Goal: Information Seeking & Learning: Learn about a topic

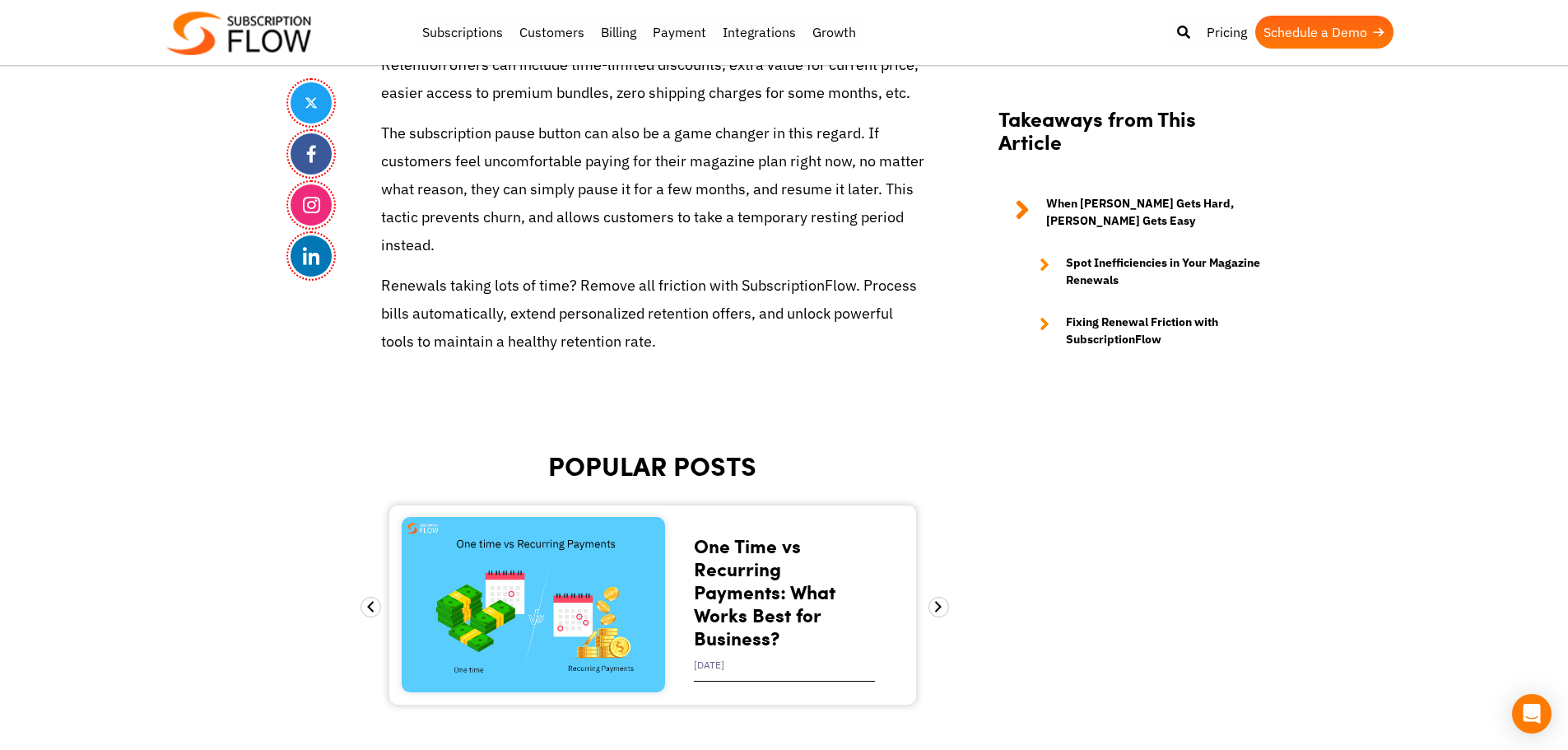
scroll to position [5643, 0]
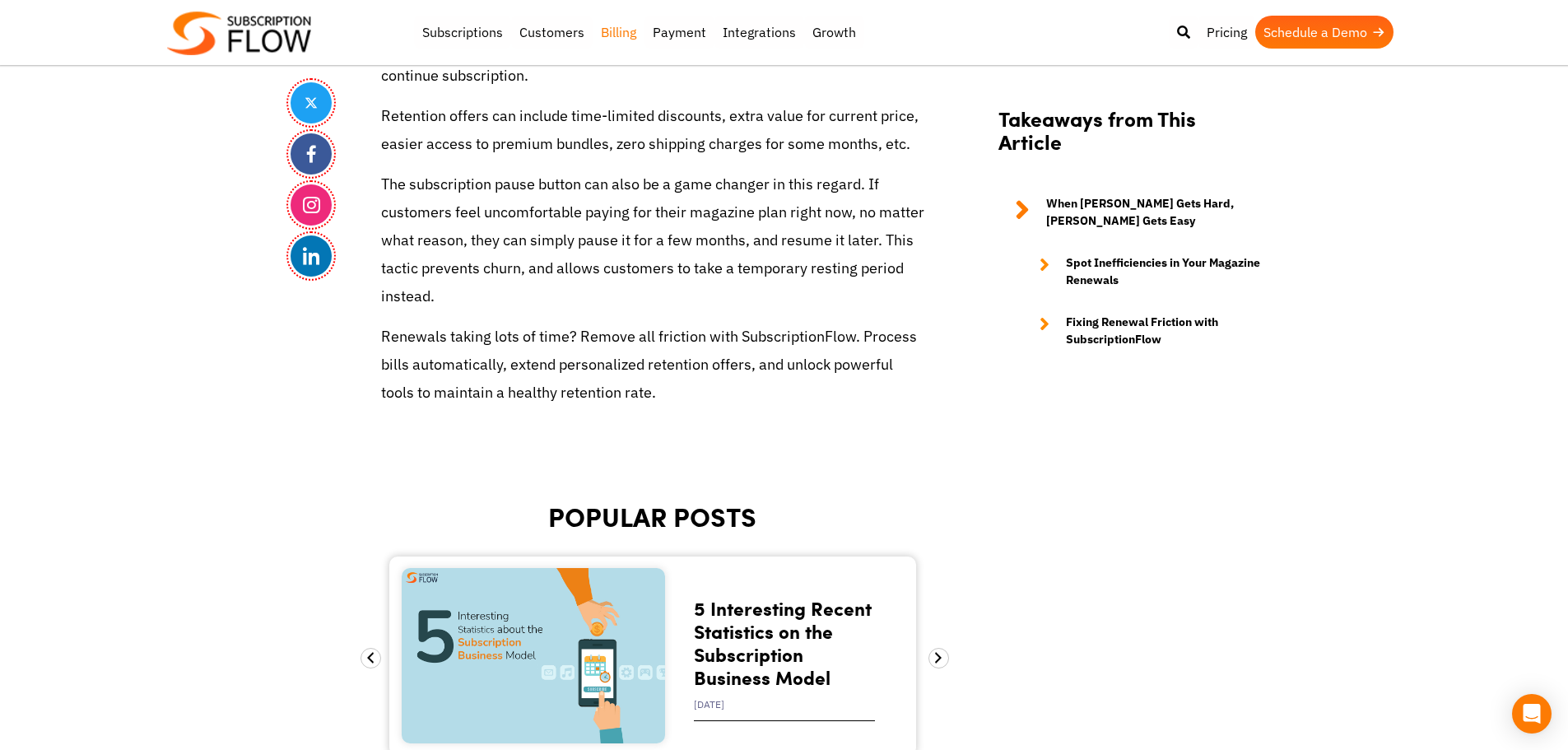
scroll to position [5610, 0]
click at [546, 267] on p "The subscription pause button can also be a game changer in this regard. If cus…" at bounding box center [652, 243] width 543 height 141
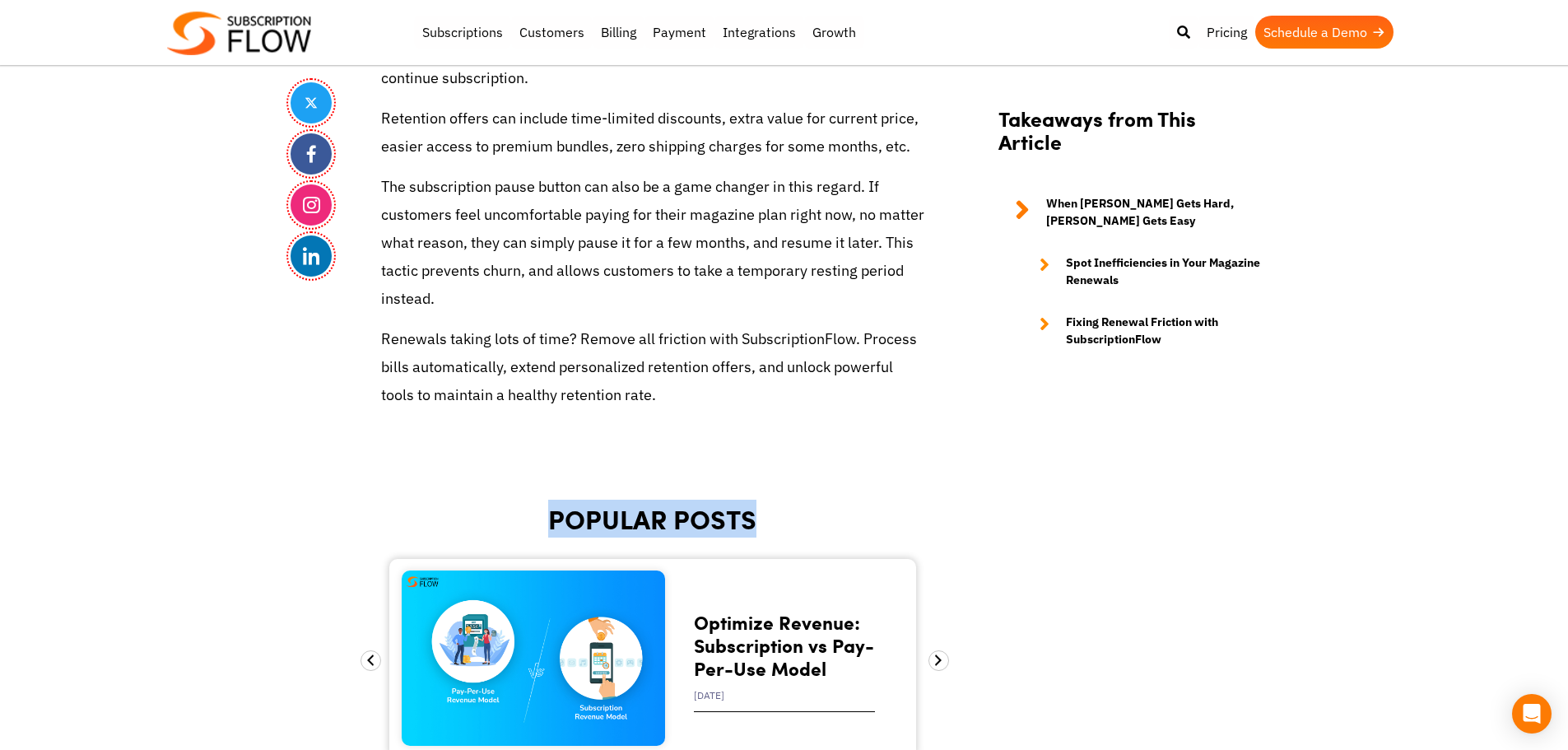
drag, startPoint x: 544, startPoint y: 496, endPoint x: 946, endPoint y: 490, distance: 402.0
click at [670, 504] on h2 "POPULAR POSTS" at bounding box center [652, 519] width 543 height 30
click at [669, 504] on h2 "POPULAR POSTS" at bounding box center [652, 519] width 543 height 30
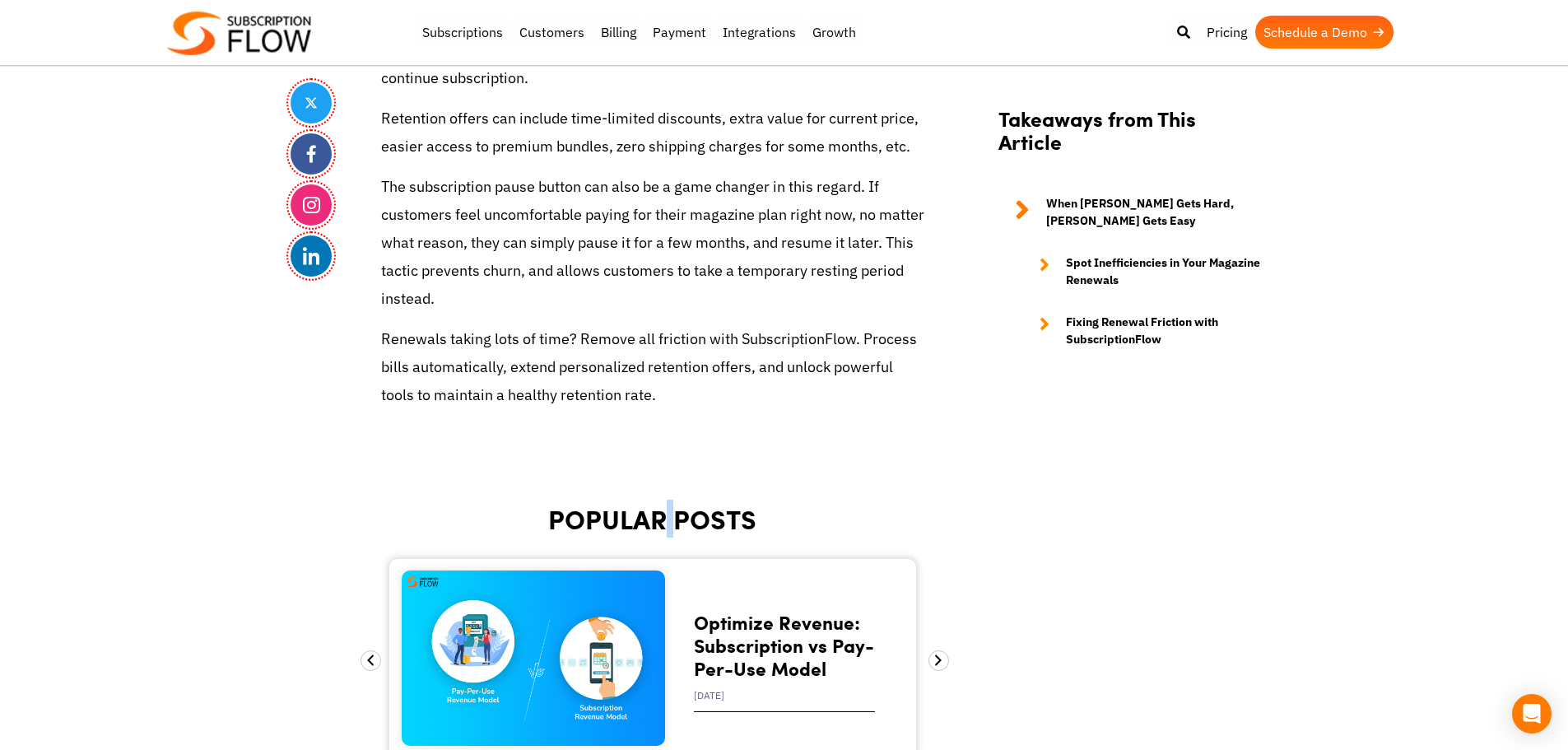
click at [669, 504] on h2 "POPULAR POSTS" at bounding box center [652, 519] width 543 height 30
click at [689, 504] on h2 "POPULAR POSTS" at bounding box center [652, 519] width 543 height 30
click at [413, 325] on p "Renewals taking lots of time? Remove all friction with SubscriptionFlow. Proces…" at bounding box center [652, 367] width 543 height 85
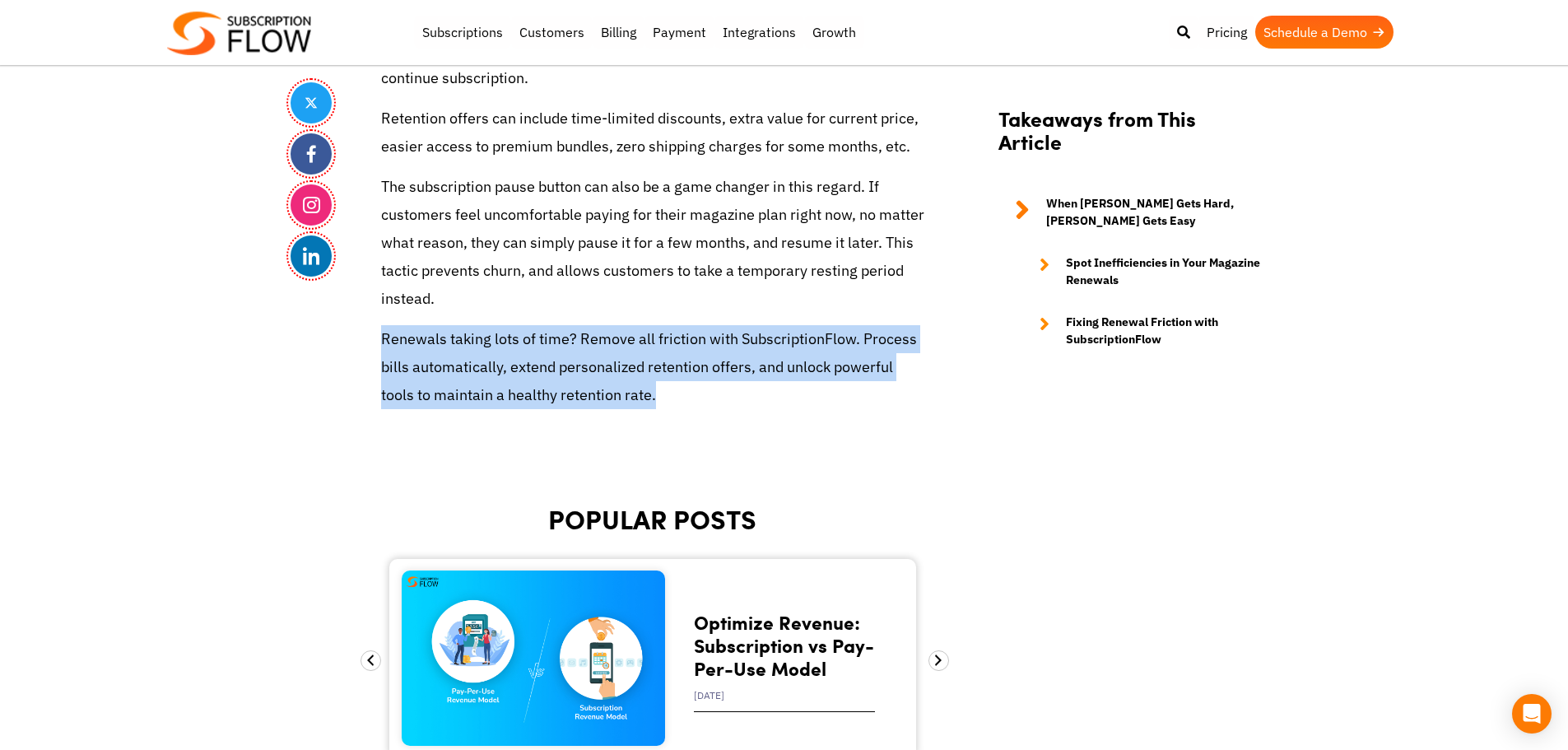
drag, startPoint x: 413, startPoint y: 321, endPoint x: 475, endPoint y: 331, distance: 62.8
click at [419, 325] on p "Renewals taking lots of time? Remove all friction with SubscriptionFlow. Proces…" at bounding box center [652, 367] width 543 height 85
click at [476, 332] on p "Renewals taking lots of time? Remove all friction with SubscriptionFlow. Proces…" at bounding box center [652, 367] width 543 height 85
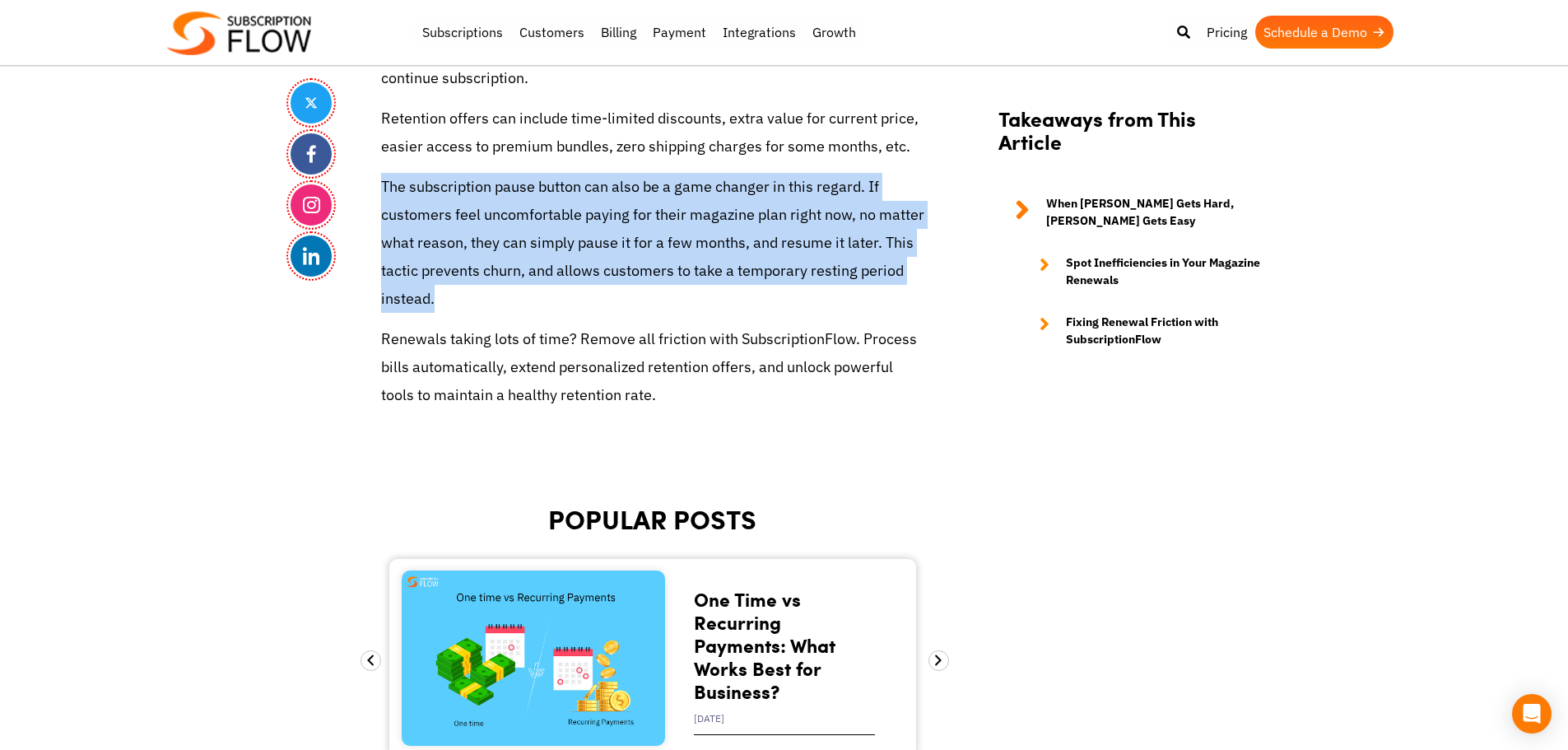
drag, startPoint x: 381, startPoint y: 158, endPoint x: 456, endPoint y: 263, distance: 129.0
click at [456, 263] on p "The subscription pause button can also be a game changer in this regard. If cus…" at bounding box center [652, 243] width 543 height 141
click at [476, 238] on p "The subscription pause button can also be a game changer in this regard. If cus…" at bounding box center [652, 243] width 543 height 141
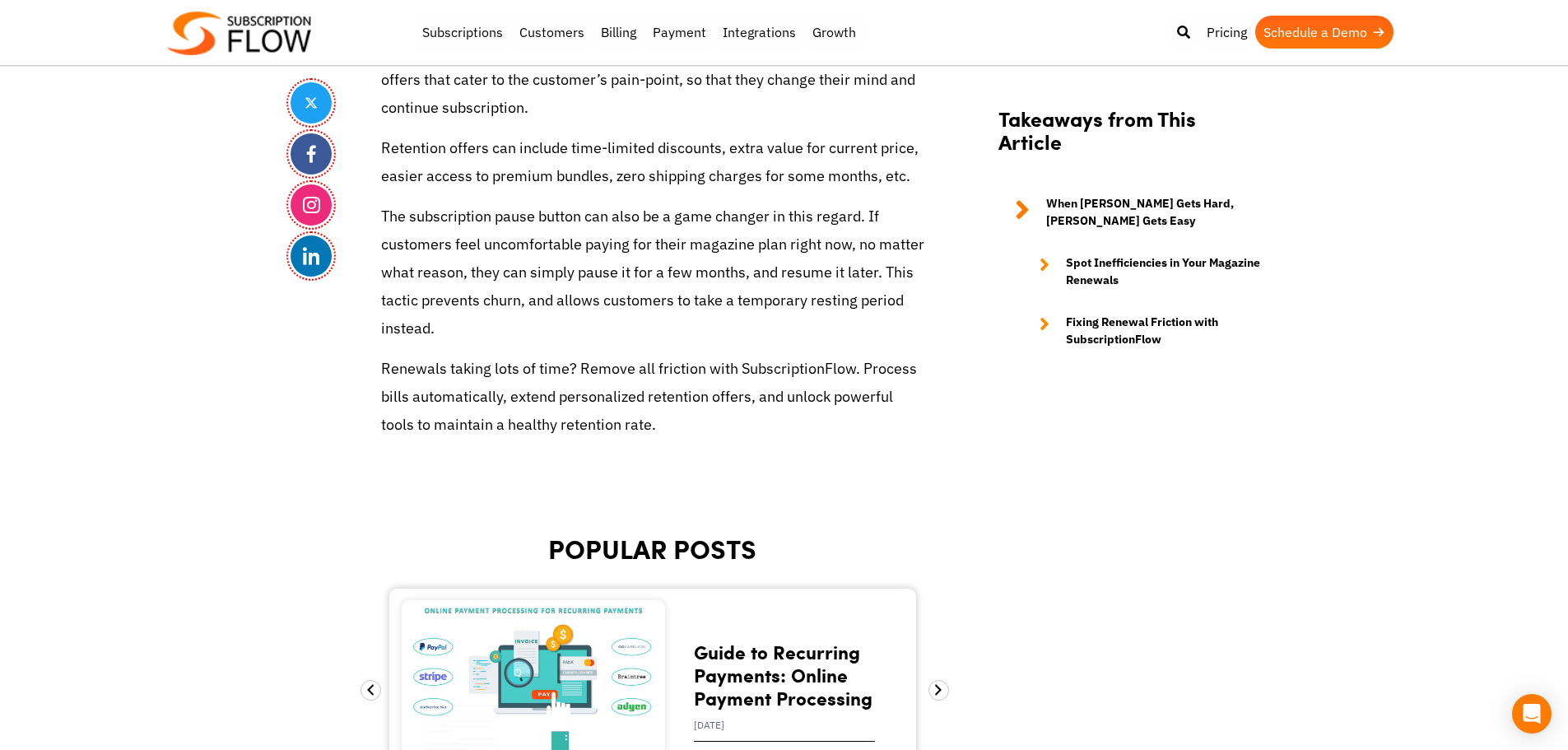
scroll to position [5577, 0]
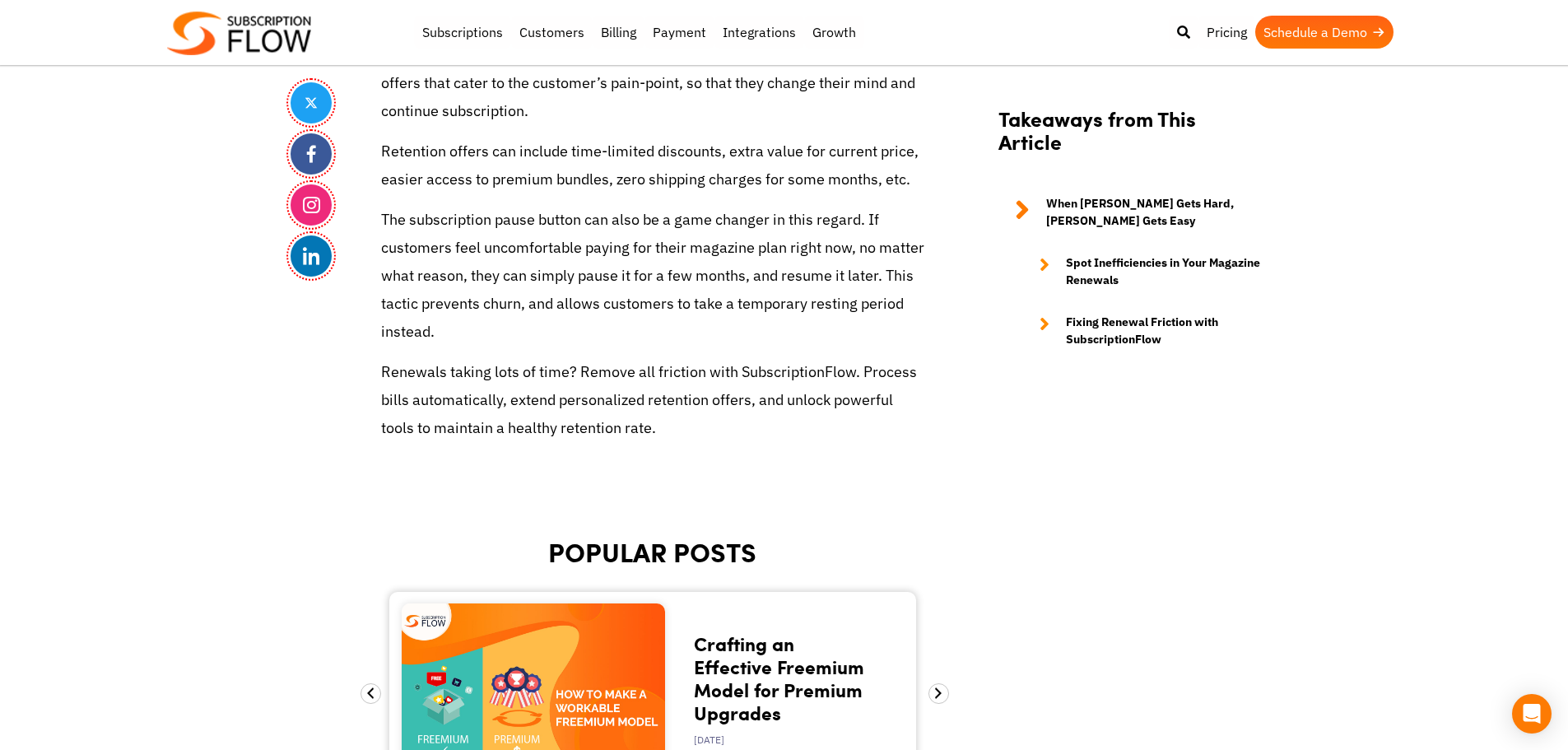
drag, startPoint x: 263, startPoint y: 456, endPoint x: 274, endPoint y: 427, distance: 31.0
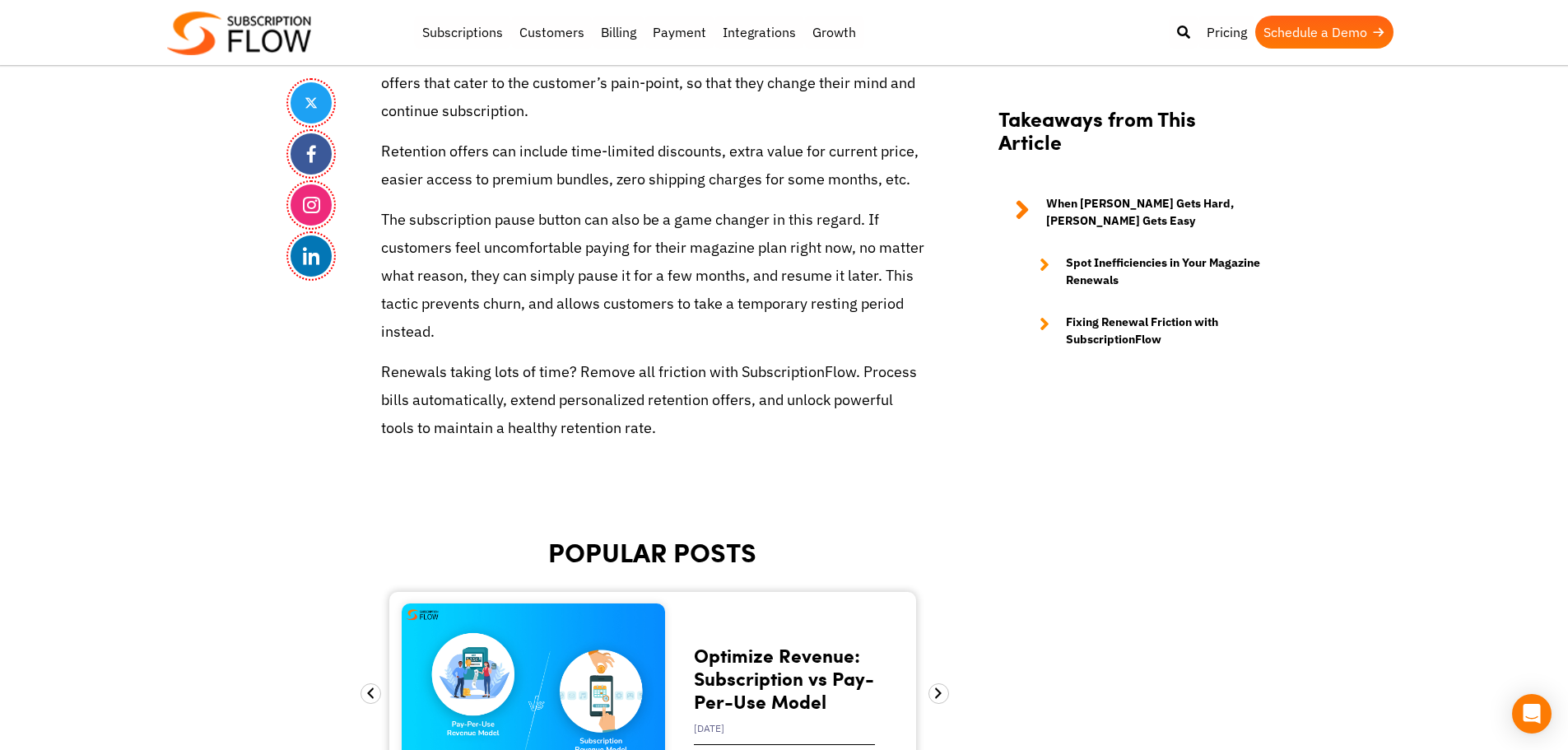
scroll to position [4921, 0]
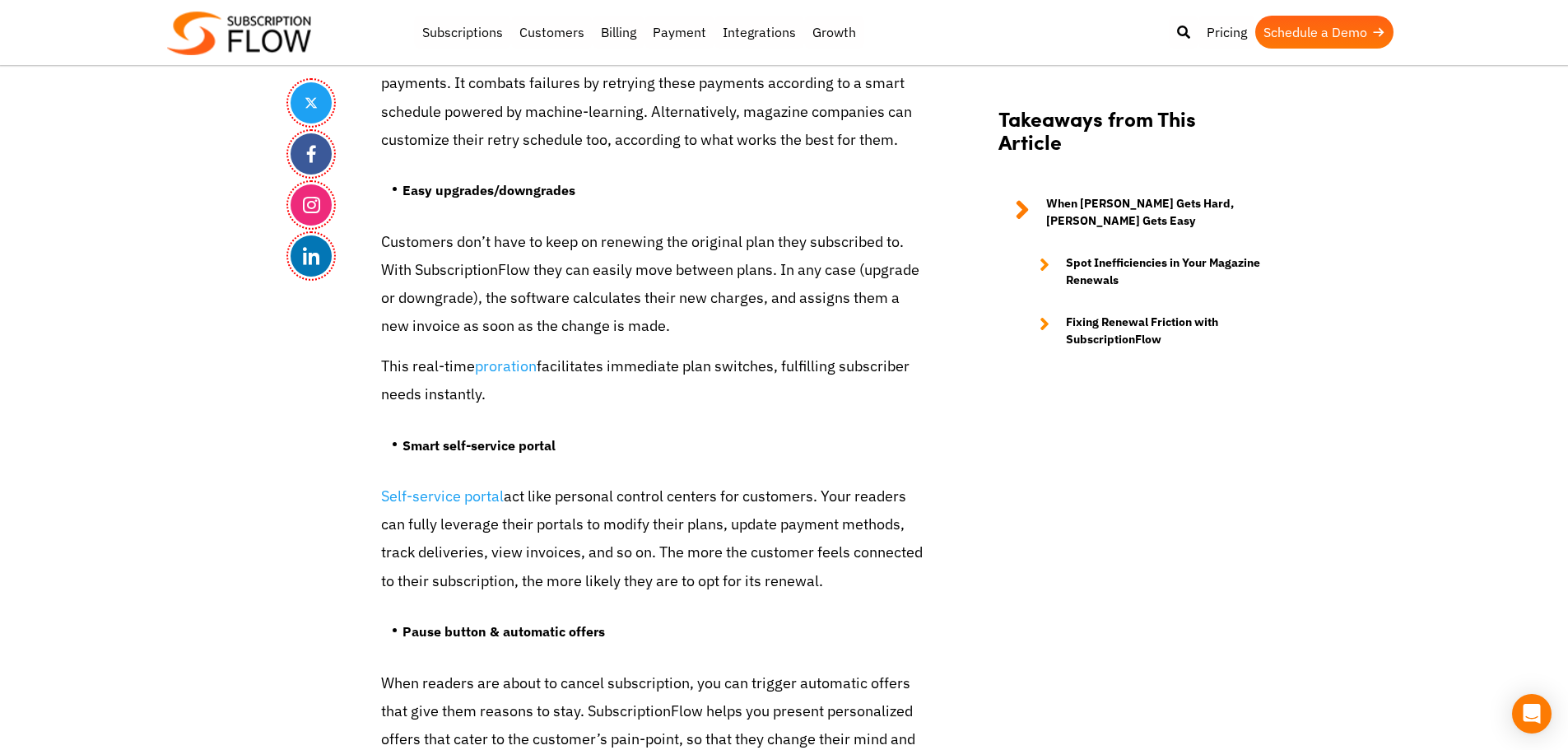
drag, startPoint x: 44, startPoint y: 190, endPoint x: 87, endPoint y: 154, distance: 56.1
drag, startPoint x: 120, startPoint y: 499, endPoint x: 144, endPoint y: 467, distance: 40.0
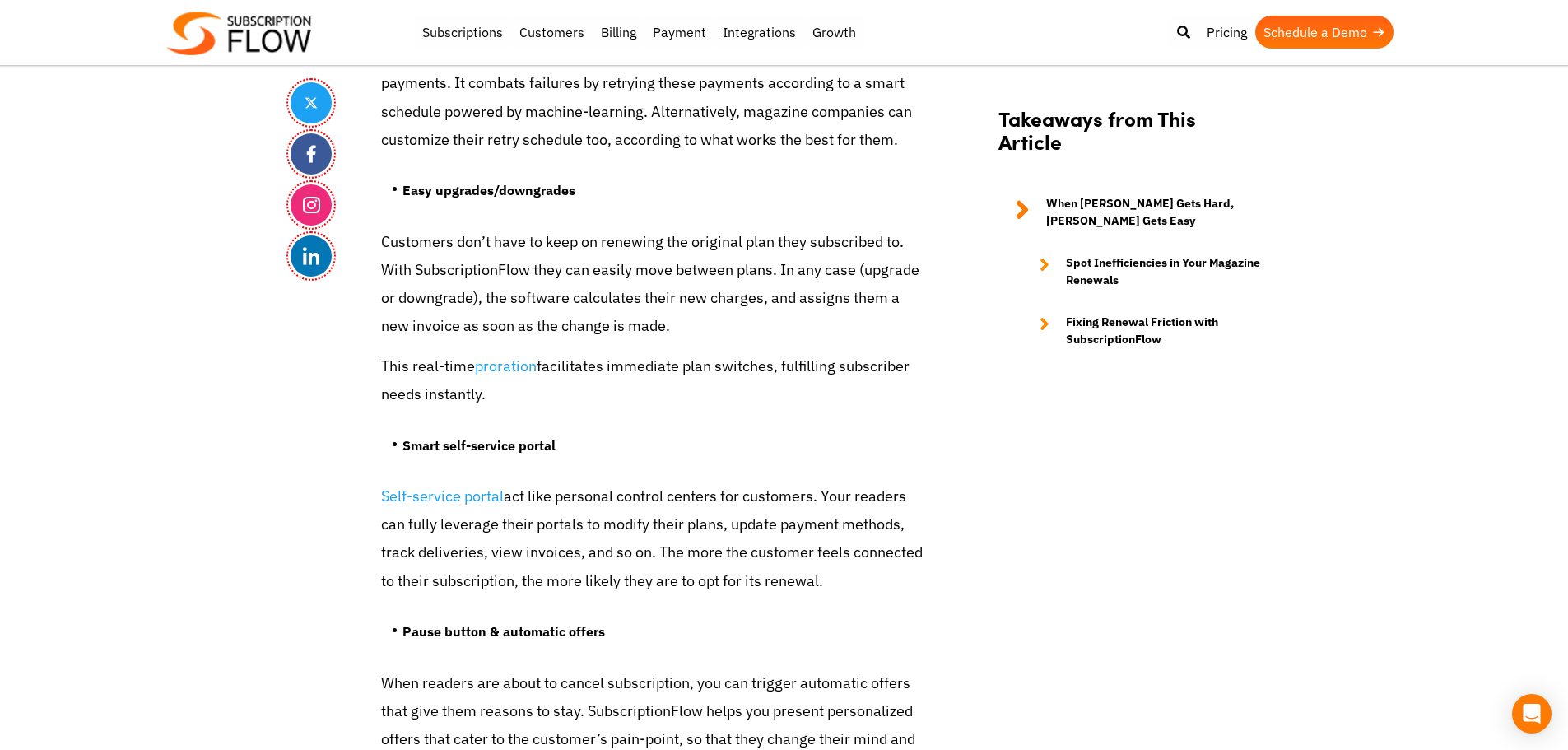
click at [462, 241] on p "Customers don’t have to keep on renewing the original plan they subscribed to. …" at bounding box center [652, 285] width 543 height 113
click at [417, 268] on p "Customers don’t have to keep on renewing the original plan they subscribed to. …" at bounding box center [652, 285] width 543 height 113
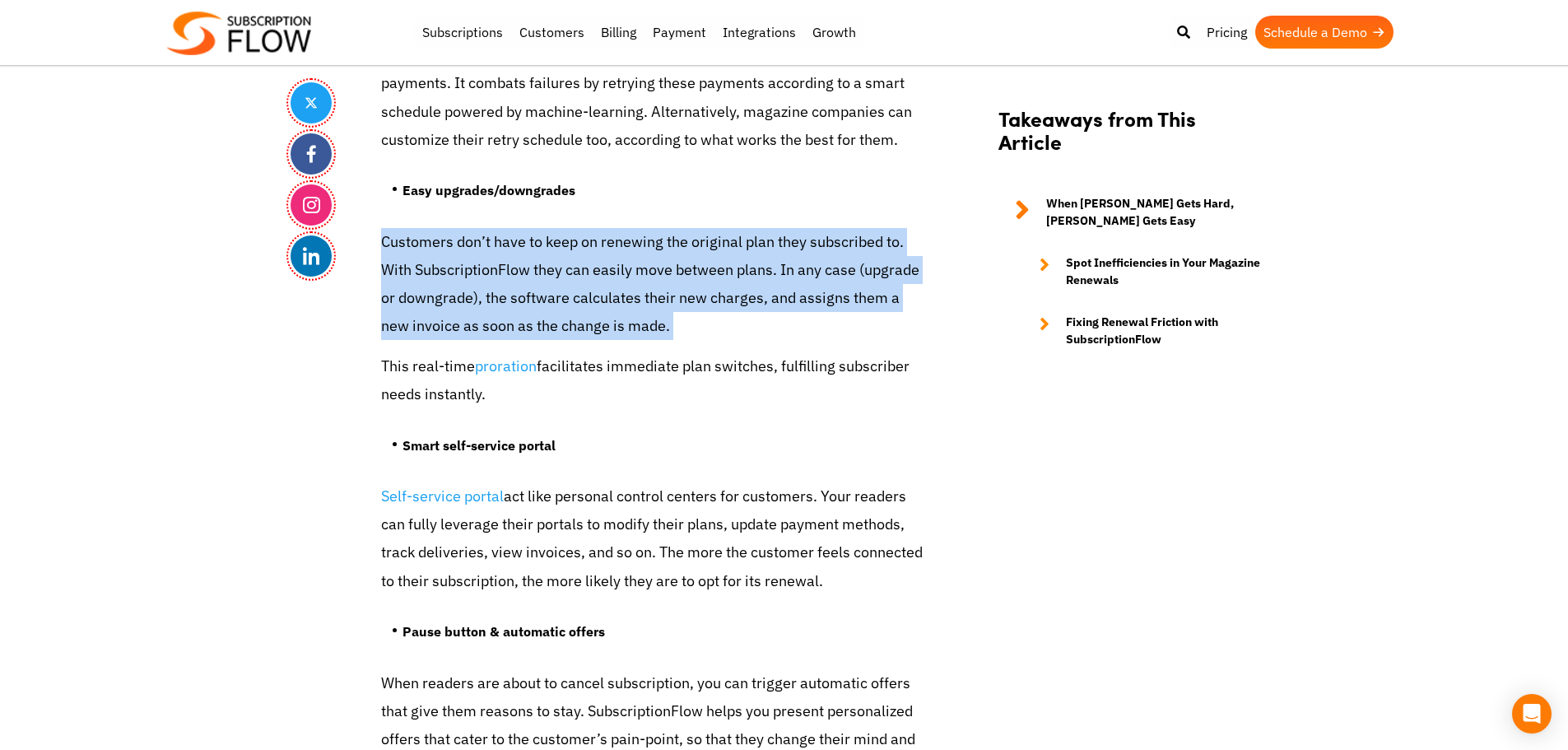
click at [417, 268] on p "Customers don’t have to keep on renewing the original plan they subscribed to. …" at bounding box center [652, 285] width 543 height 113
click at [480, 266] on p "Customers don’t have to keep on renewing the original plan they subscribed to. …" at bounding box center [652, 285] width 543 height 113
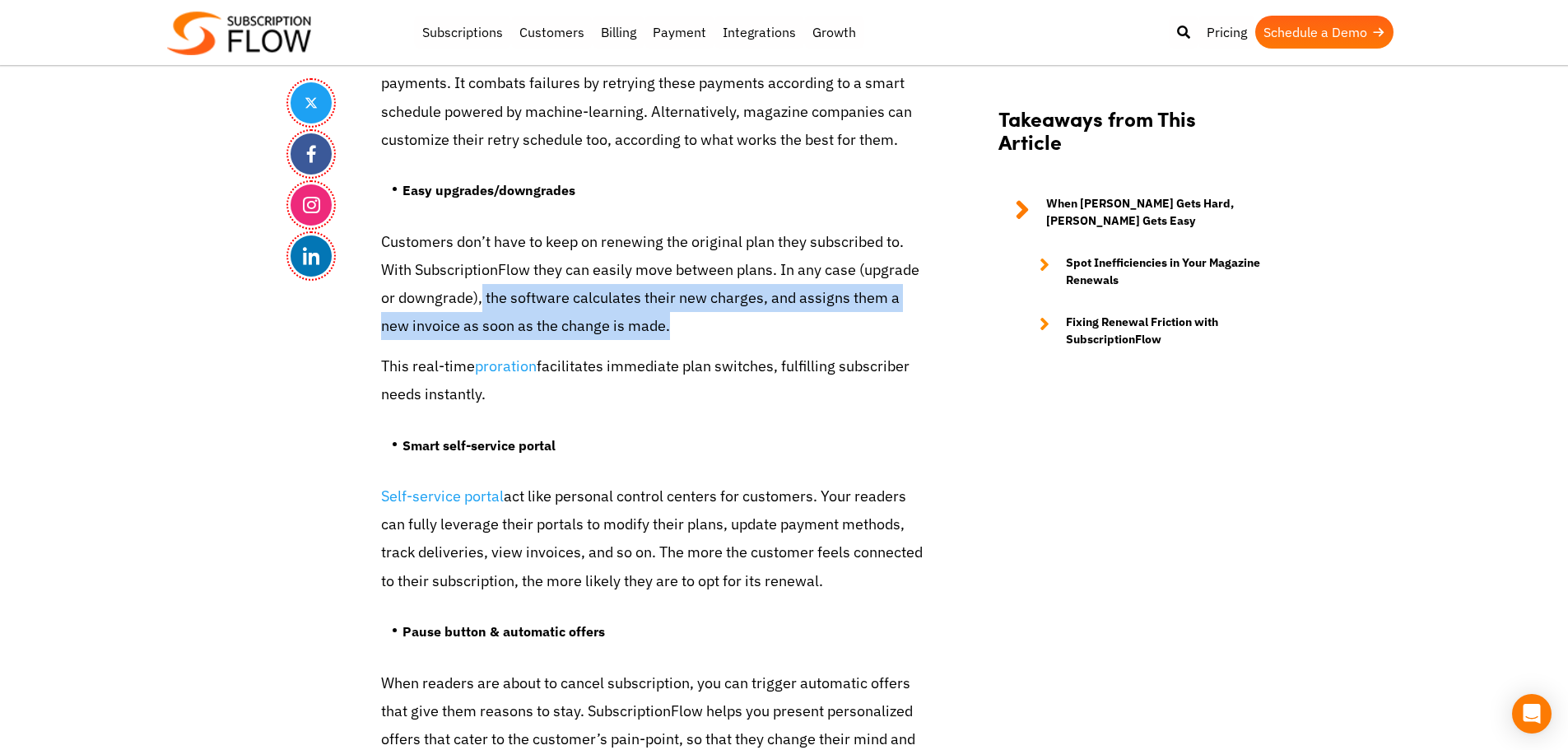
drag, startPoint x: 543, startPoint y: 265, endPoint x: 717, endPoint y: 283, distance: 174.9
click at [717, 283] on p "Customers don’t have to keep on renewing the original plan they subscribed to. …" at bounding box center [652, 285] width 543 height 113
click at [686, 272] on p "Customers don’t have to keep on renewing the original plan they subscribed to. …" at bounding box center [652, 285] width 543 height 113
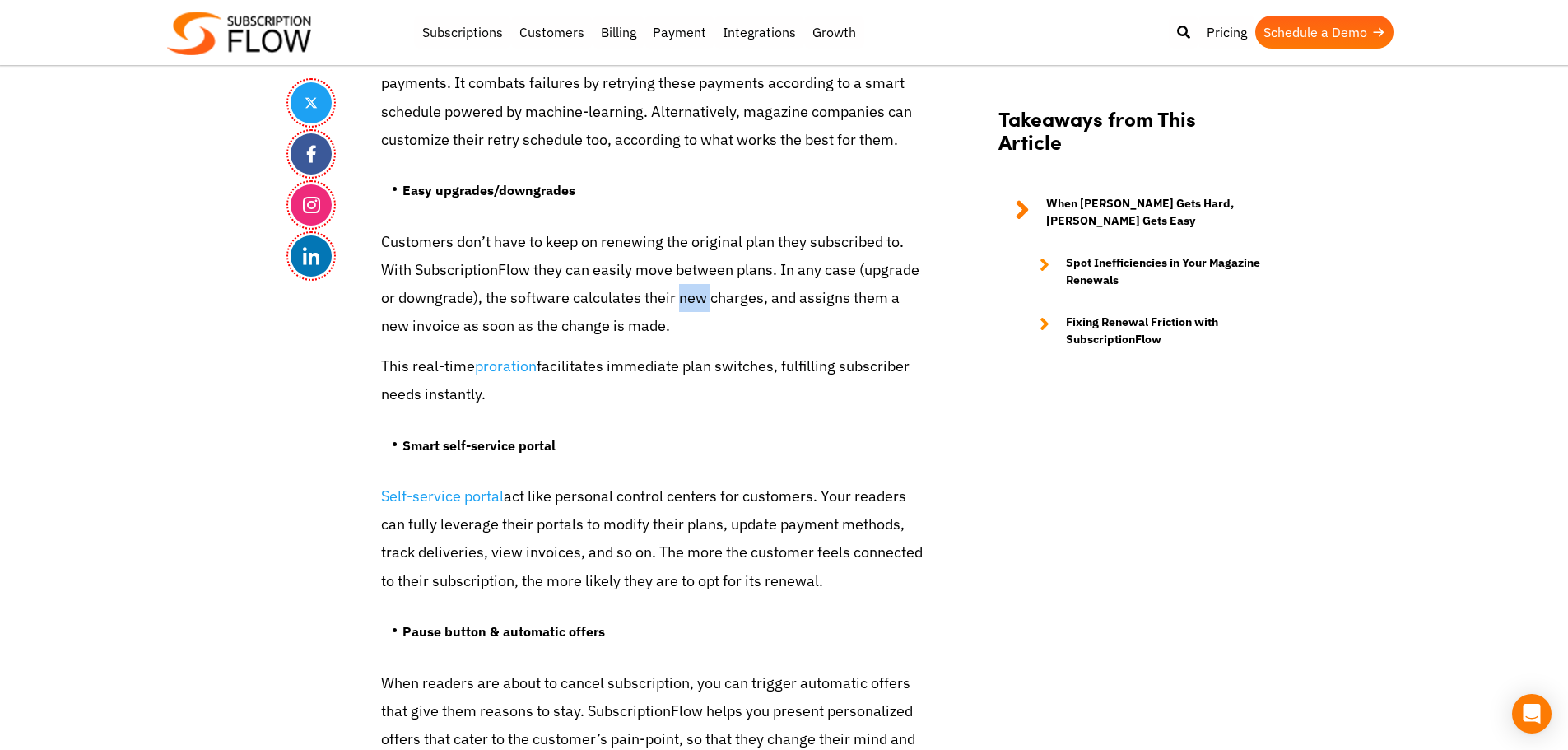
click at [686, 272] on p "Customers don’t have to keep on renewing the original plan they subscribed to. …" at bounding box center [652, 285] width 543 height 113
click at [670, 269] on p "Customers don’t have to keep on renewing the original plan they subscribed to. …" at bounding box center [652, 285] width 543 height 113
drag, startPoint x: 678, startPoint y: 270, endPoint x: 761, endPoint y: 266, distance: 83.1
click at [761, 266] on p "Customers don’t have to keep on renewing the original plan they subscribed to. …" at bounding box center [652, 285] width 543 height 113
click at [765, 266] on p "Customers don’t have to keep on renewing the original plan they subscribed to. …" at bounding box center [652, 285] width 543 height 113
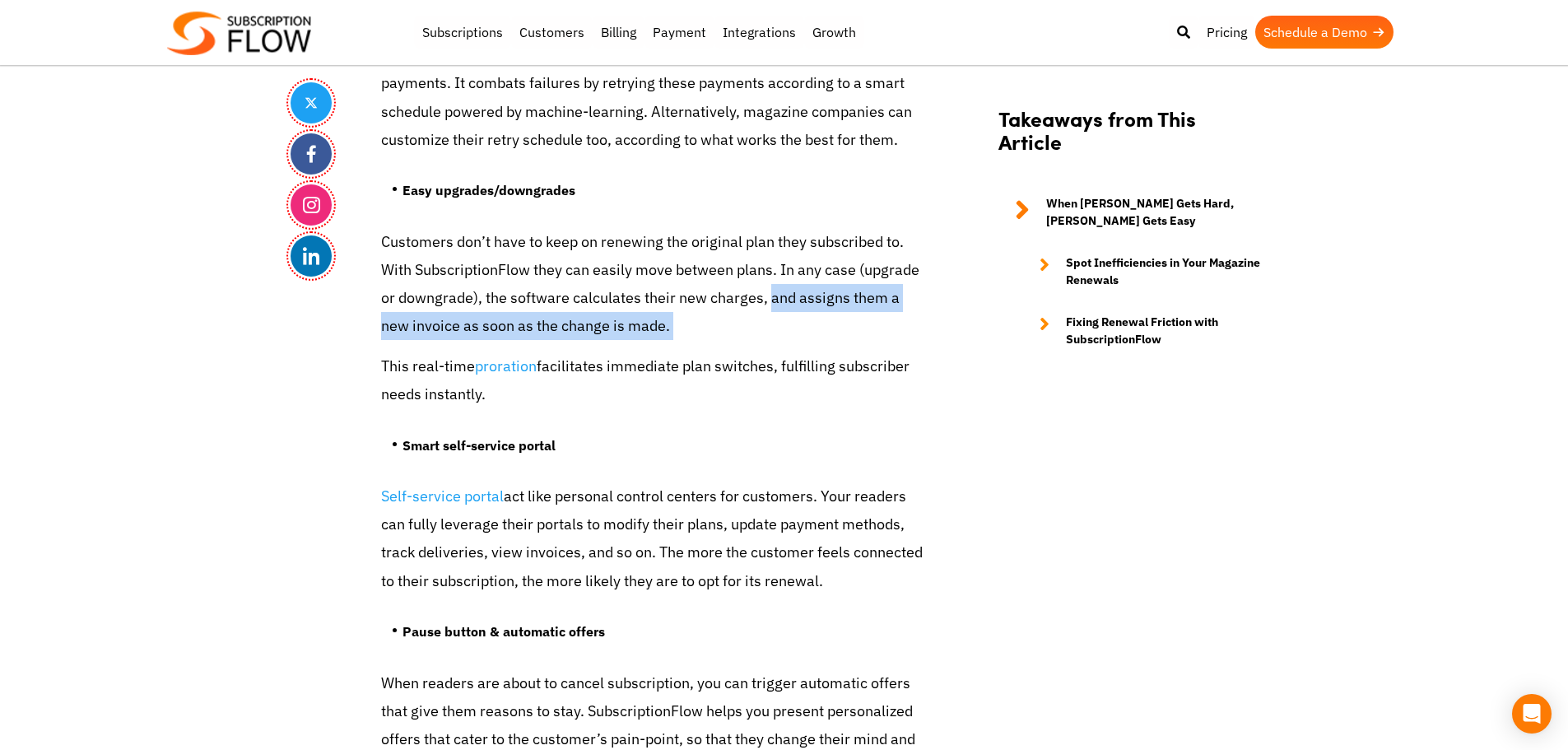
drag, startPoint x: 766, startPoint y: 266, endPoint x: 756, endPoint y: 289, distance: 25.1
click at [756, 289] on p "Customers don’t have to keep on renewing the original plan they subscribed to. …" at bounding box center [652, 285] width 543 height 113
click at [633, 296] on p "Customers don’t have to keep on renewing the original plan they subscribed to. …" at bounding box center [652, 285] width 543 height 113
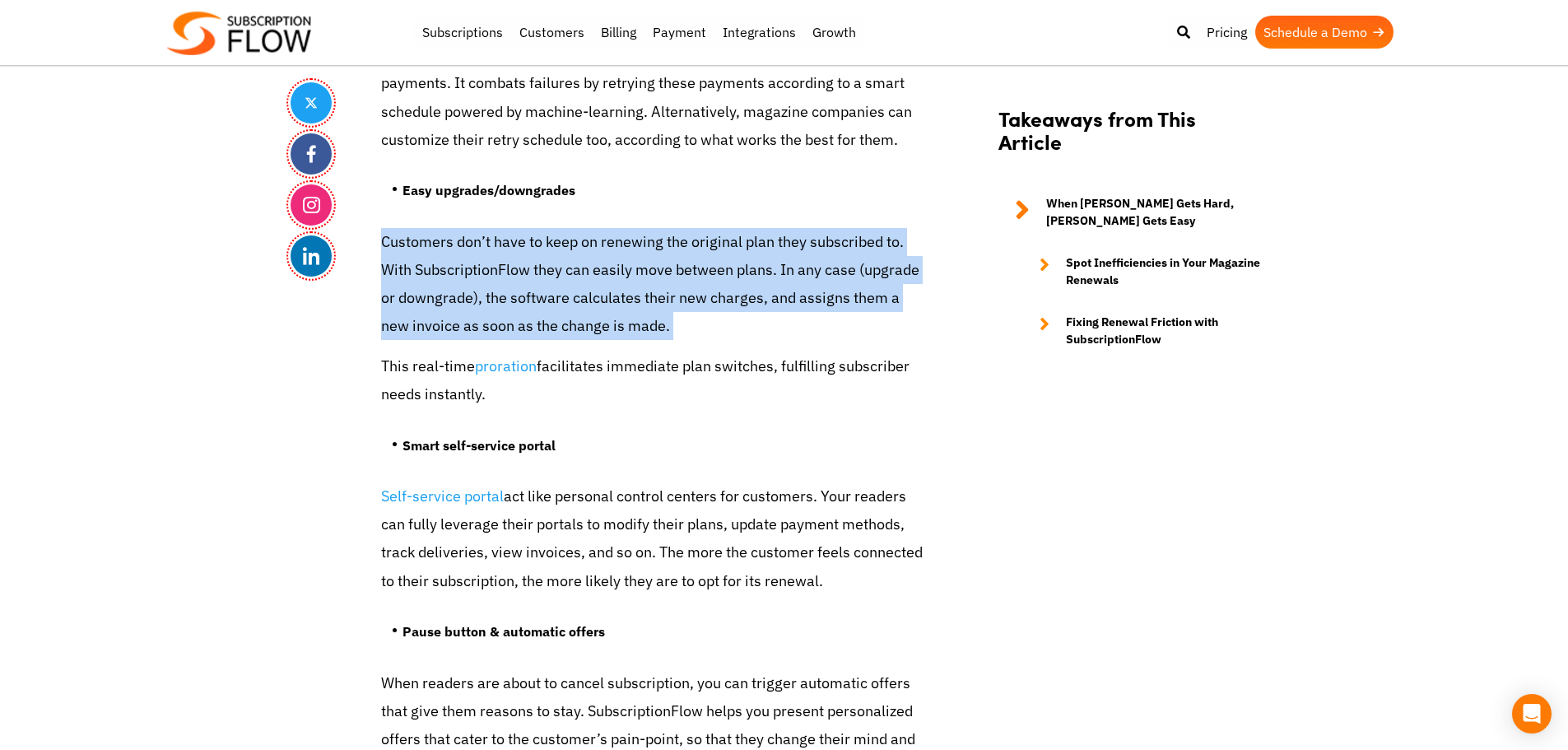
click at [633, 296] on p "Customers don’t have to keep on renewing the original plan they subscribed to. …" at bounding box center [652, 285] width 543 height 113
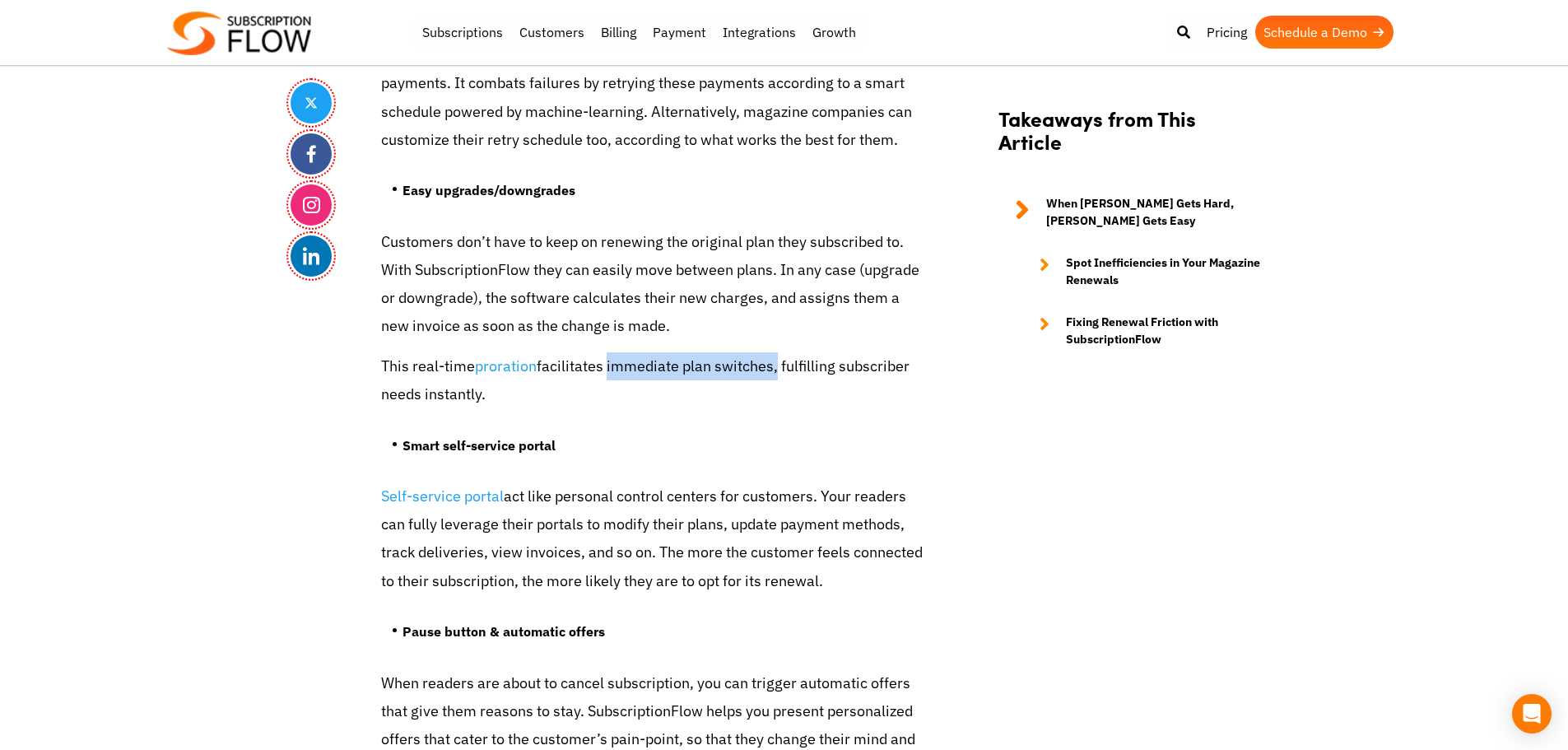
drag, startPoint x: 607, startPoint y: 339, endPoint x: 726, endPoint y: 340, distance: 119.0
click at [770, 352] on p "This real-time proration facilitates immediate plan switches, fulfilling subscr…" at bounding box center [652, 380] width 543 height 56
click at [726, 352] on p "This real-time proration facilitates immediate plan switches, fulfilling subscr…" at bounding box center [652, 380] width 543 height 56
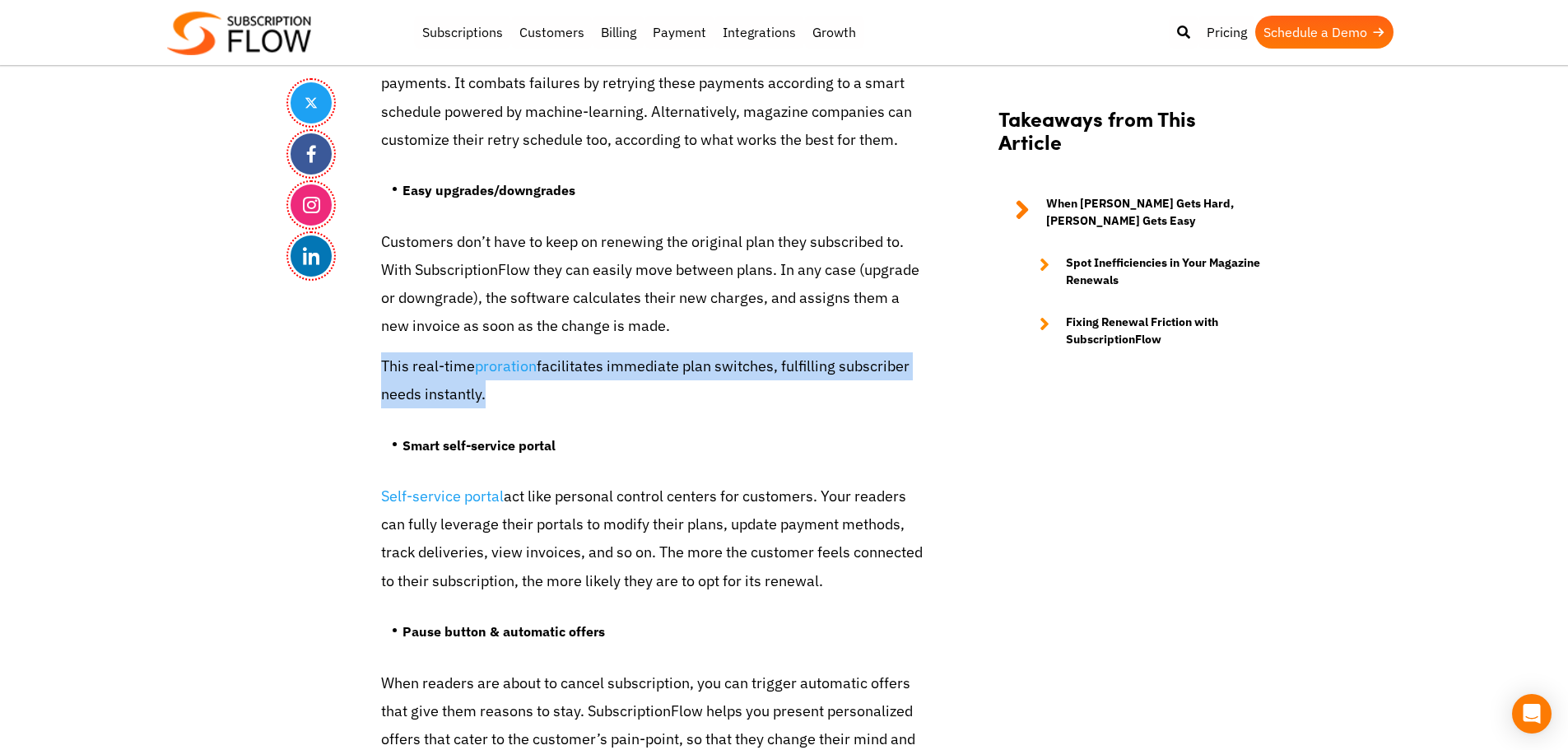
drag, startPoint x: 726, startPoint y: 340, endPoint x: 761, endPoint y: 338, distance: 35.1
click at [730, 352] on p "This real-time proration facilitates immediate plan switches, fulfilling subscr…" at bounding box center [652, 380] width 543 height 56
click at [768, 352] on p "This real-time proration facilitates immediate plan switches, fulfilling subscr…" at bounding box center [652, 380] width 543 height 56
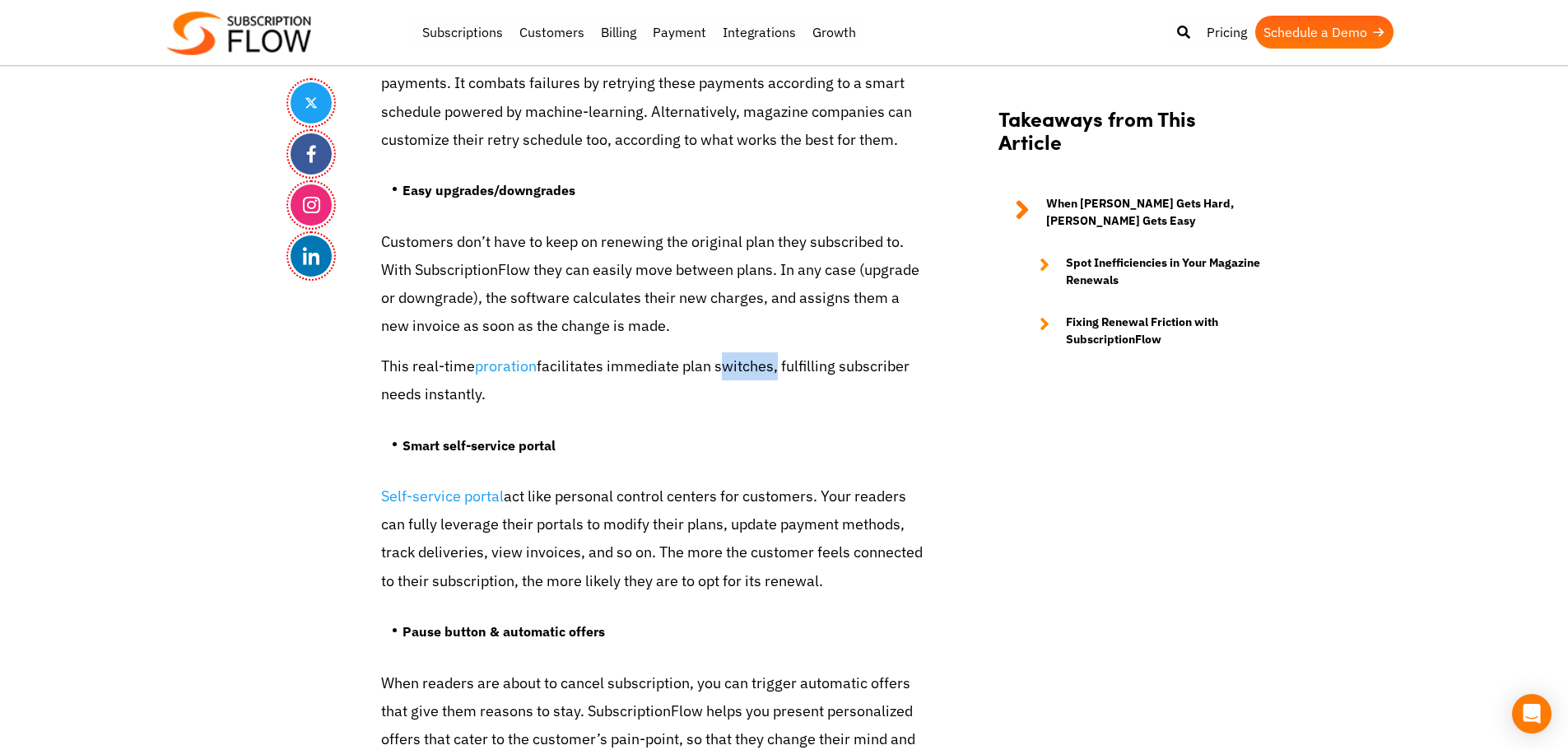
click at [768, 352] on p "This real-time proration facilitates immediate plan switches, fulfilling subscr…" at bounding box center [652, 380] width 543 height 56
click at [781, 352] on p "This real-time proration facilitates immediate plan switches, fulfilling subscr…" at bounding box center [652, 380] width 543 height 56
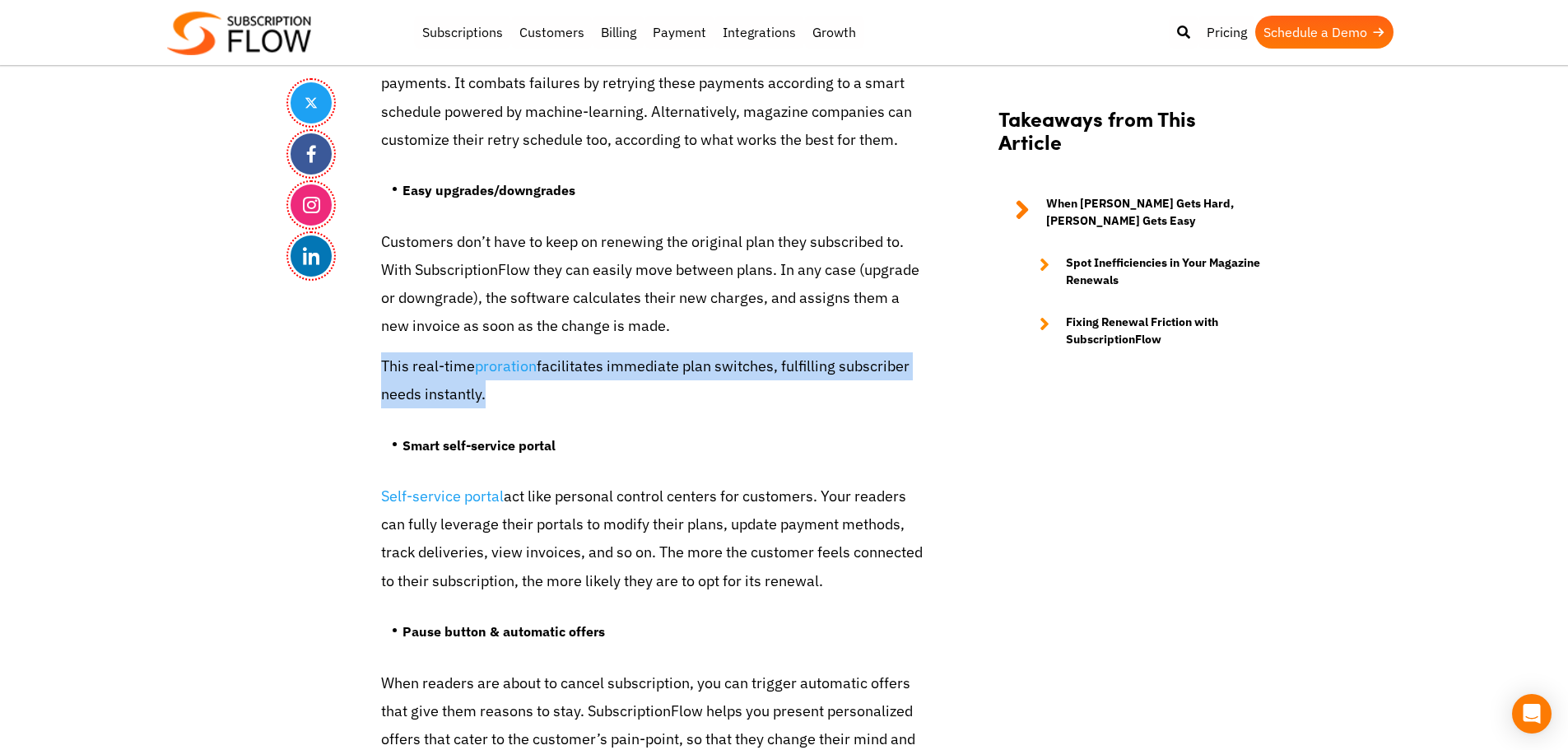
click at [781, 352] on p "This real-time proration facilitates immediate plan switches, fulfilling subscr…" at bounding box center [652, 380] width 543 height 56
click at [792, 352] on p "This real-time proration facilitates immediate plan switches, fulfilling subscr…" at bounding box center [652, 380] width 543 height 56
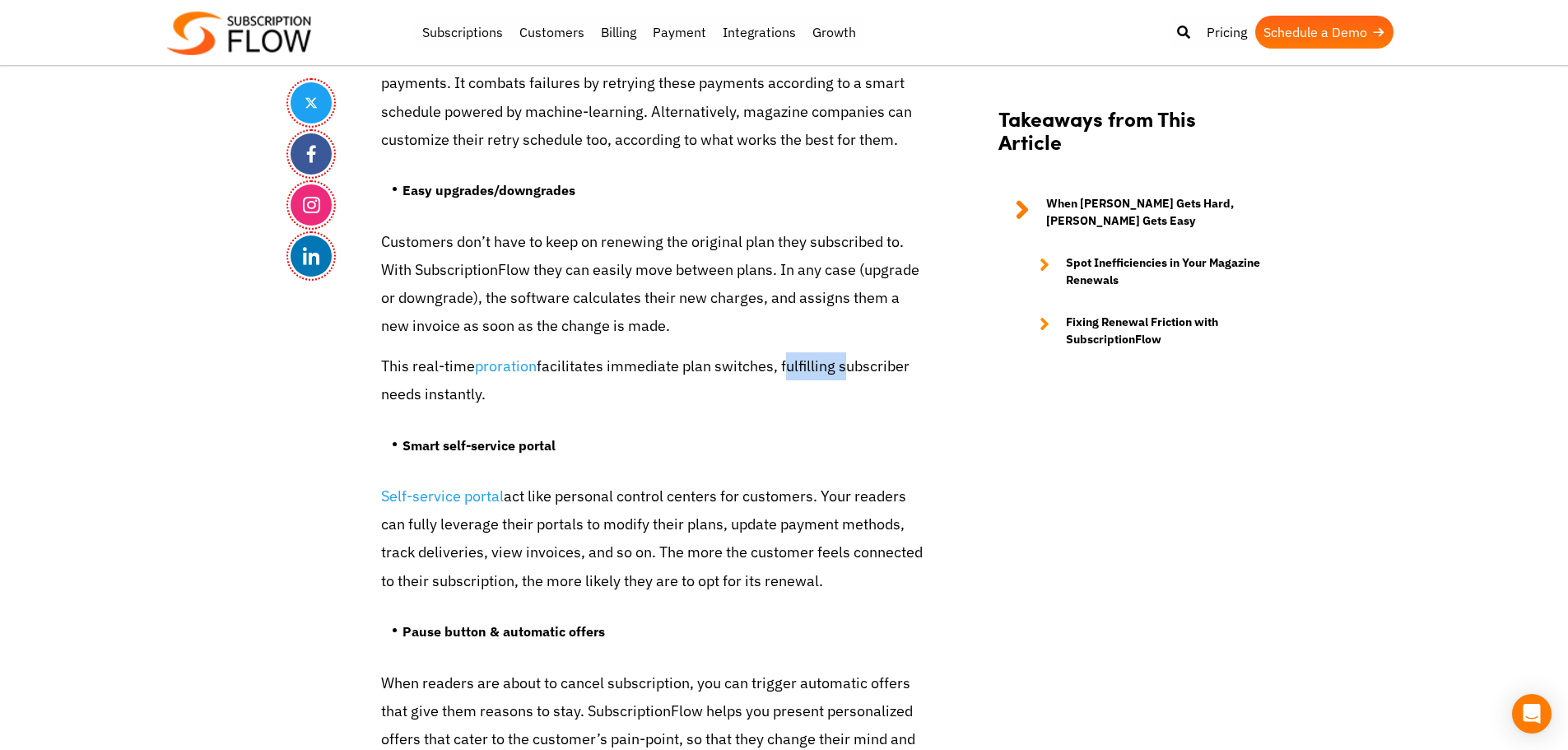
click at [792, 352] on p "This real-time proration facilitates immediate plan switches, fulfilling subscr…" at bounding box center [652, 380] width 543 height 56
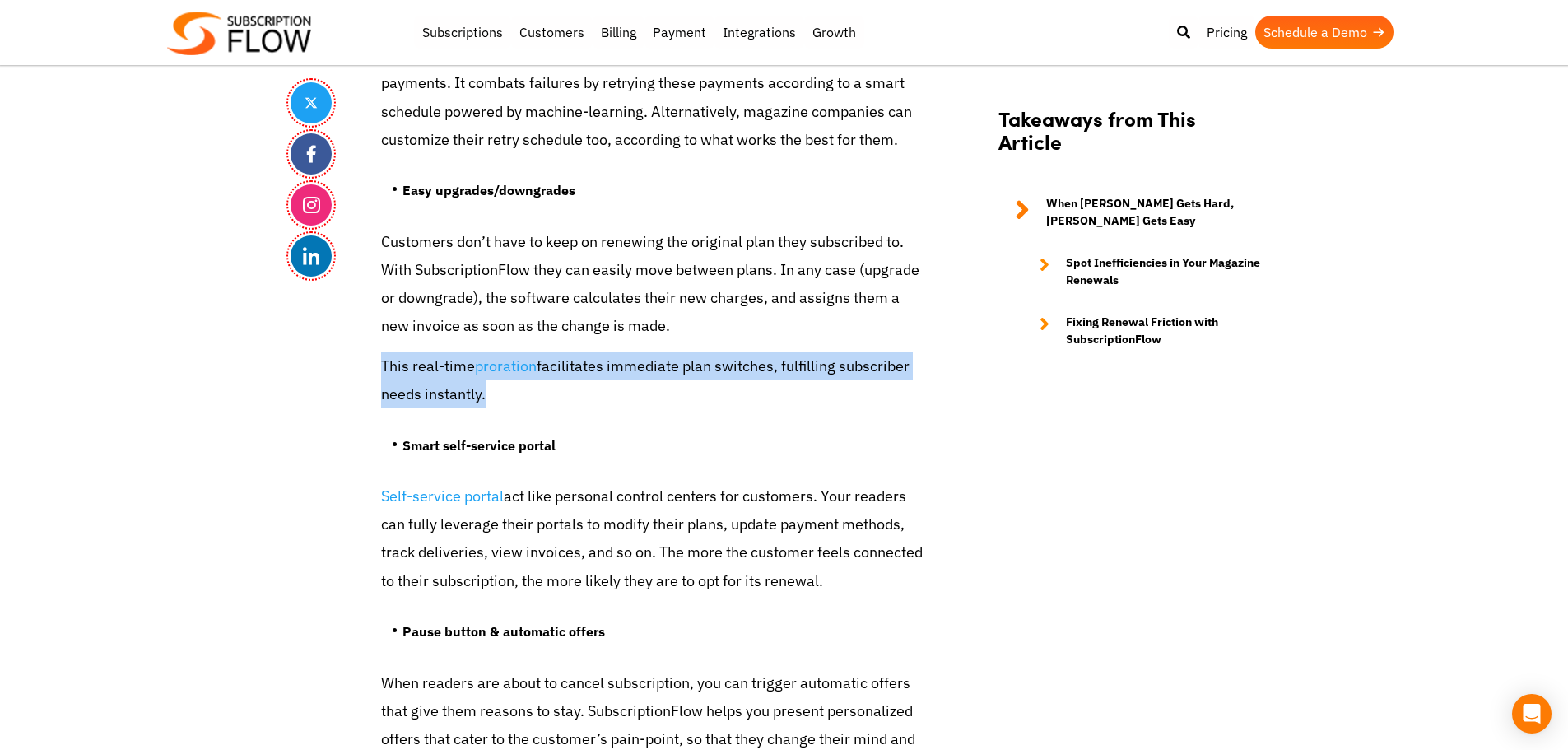
click at [792, 352] on p "This real-time proration facilitates immediate plan switches, fulfilling subscr…" at bounding box center [652, 380] width 543 height 56
click at [573, 352] on p "This real-time proration facilitates immediate plan switches, fulfilling subscr…" at bounding box center [652, 380] width 543 height 56
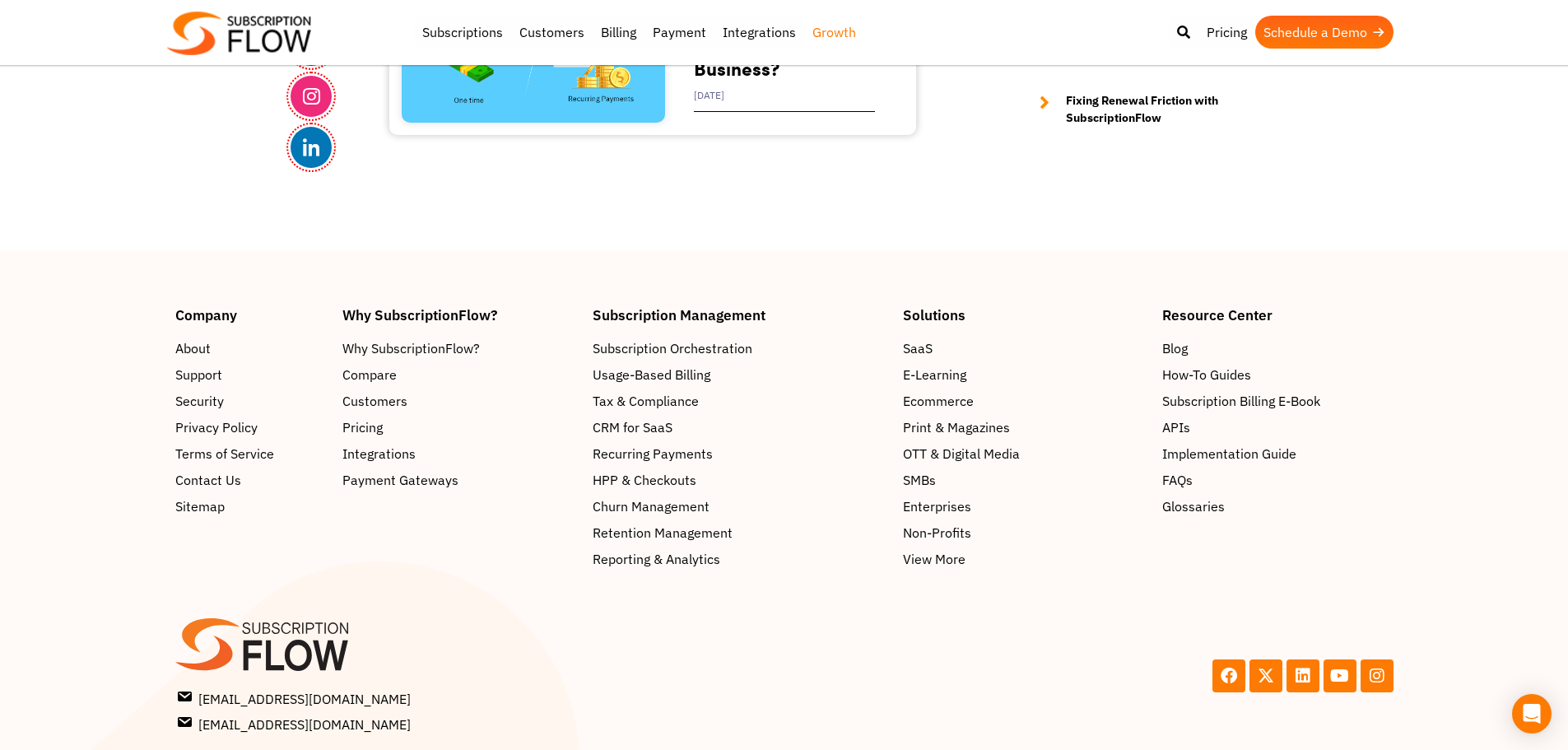
scroll to position [6281, 0]
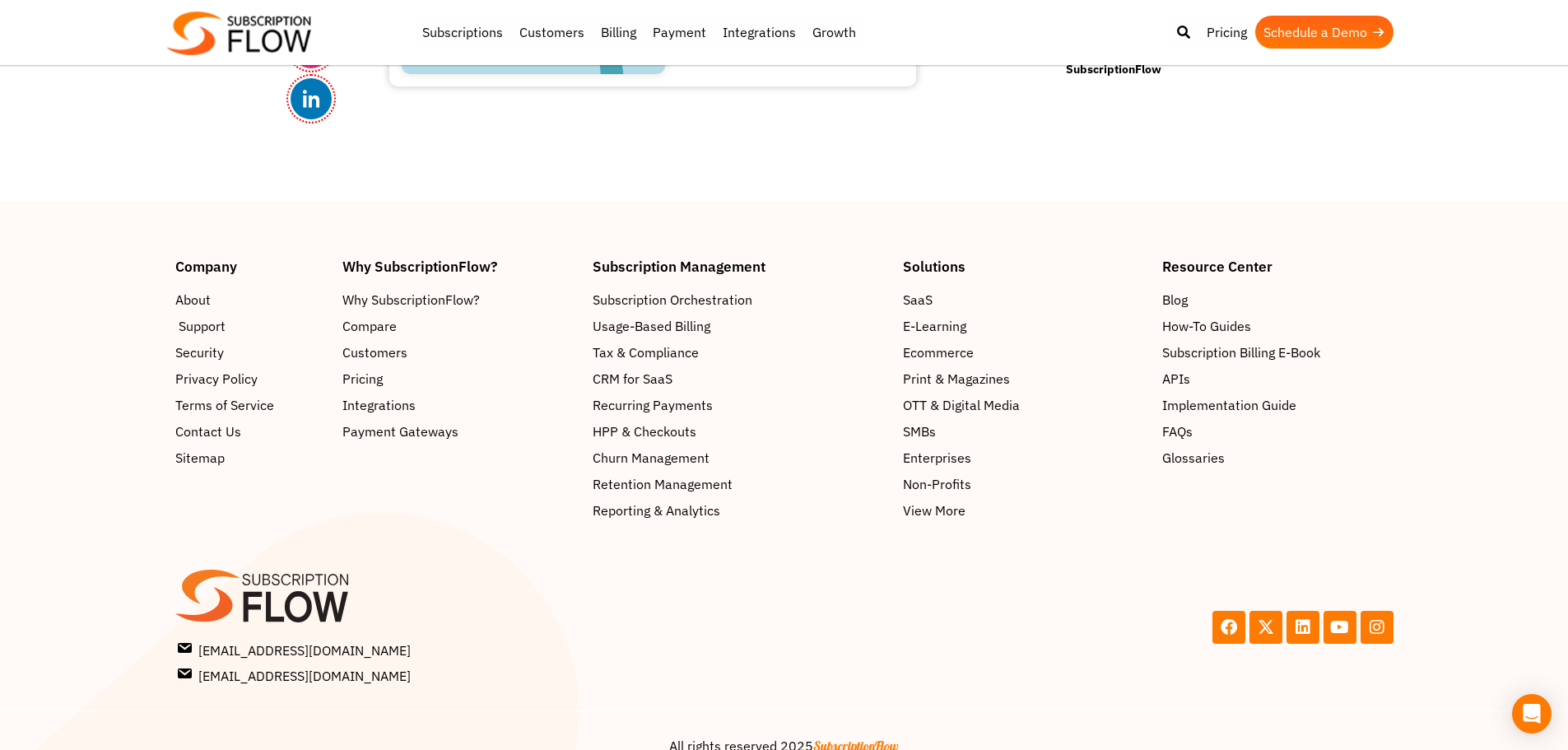
drag, startPoint x: 114, startPoint y: 278, endPoint x: 189, endPoint y: 298, distance: 77.6
click at [114, 278] on section "Company About Support Security Privacy Policy Terms of Service Contact Us Sitem…" at bounding box center [784, 390] width 1568 height 261
click at [270, 201] on footer "Company About Support Security Privacy Policy Terms of Service Contact Us Sitem…" at bounding box center [784, 490] width 1568 height 579
click at [1491, 441] on section "Company About Support Security Privacy Policy Terms of Service Contact Us Sitem…" at bounding box center [784, 390] width 1568 height 261
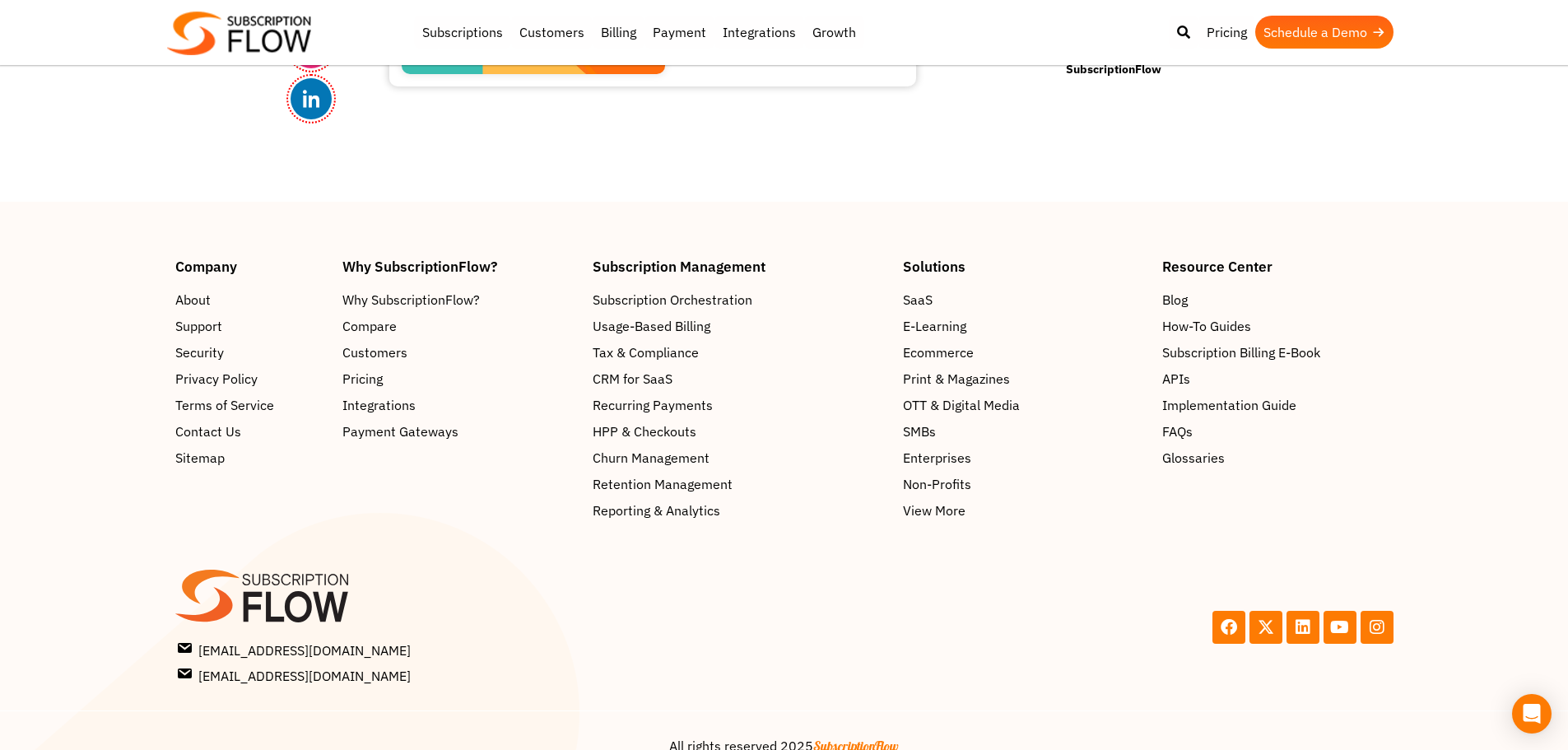
click at [235, 201] on footer "Company About Support Security Privacy Policy Terms of Service Contact Us Sitem…" at bounding box center [784, 490] width 1568 height 579
click at [1485, 370] on section "Company About Support Security Privacy Policy Terms of Service Contact Us Sitem…" at bounding box center [784, 390] width 1568 height 261
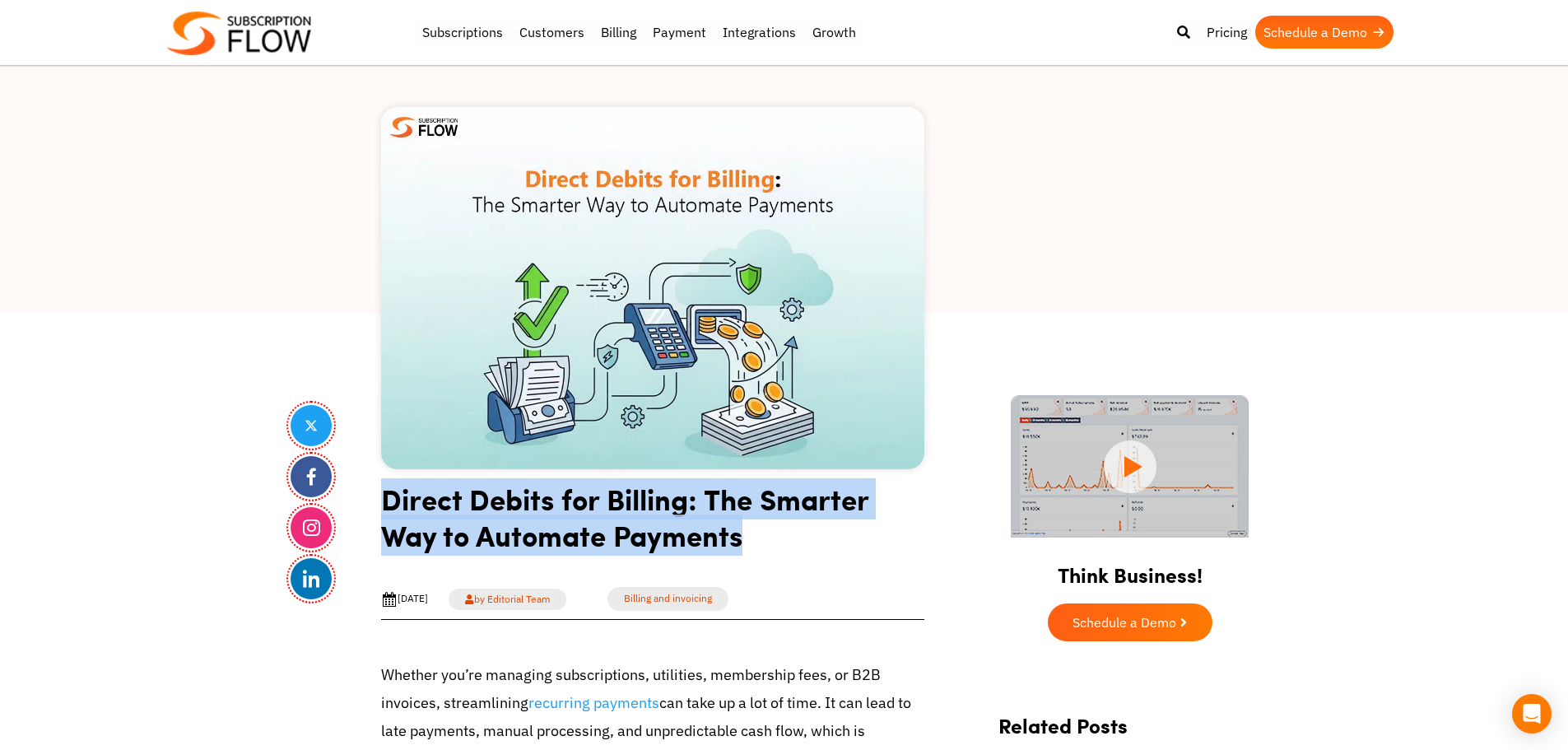
click at [642, 512] on h1 "Direct Debits for Billing: The Smarter Way to Automate Payments" at bounding box center [652, 522] width 543 height 85
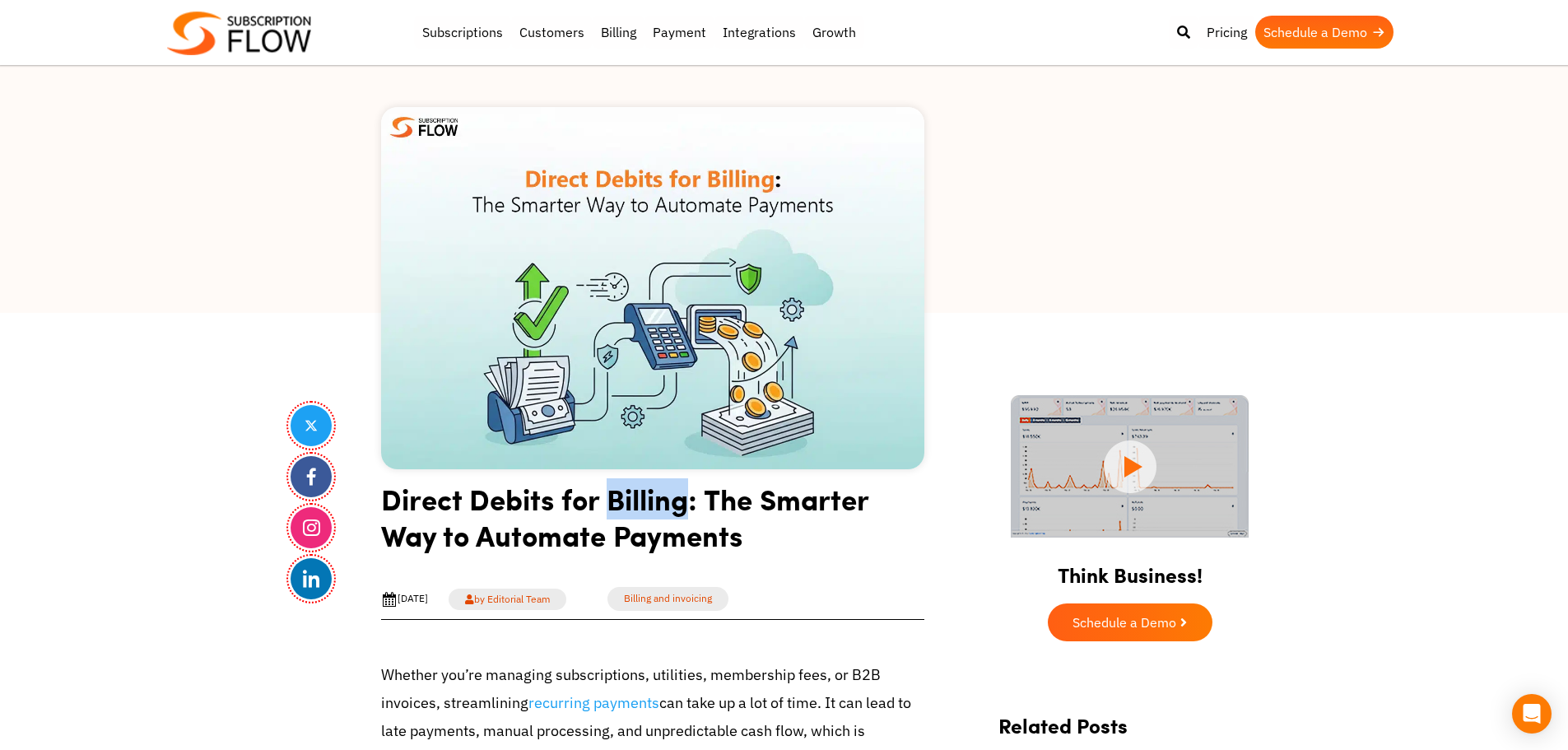
click at [642, 512] on h1 "Direct Debits for Billing: The Smarter Way to Automate Payments" at bounding box center [652, 522] width 543 height 85
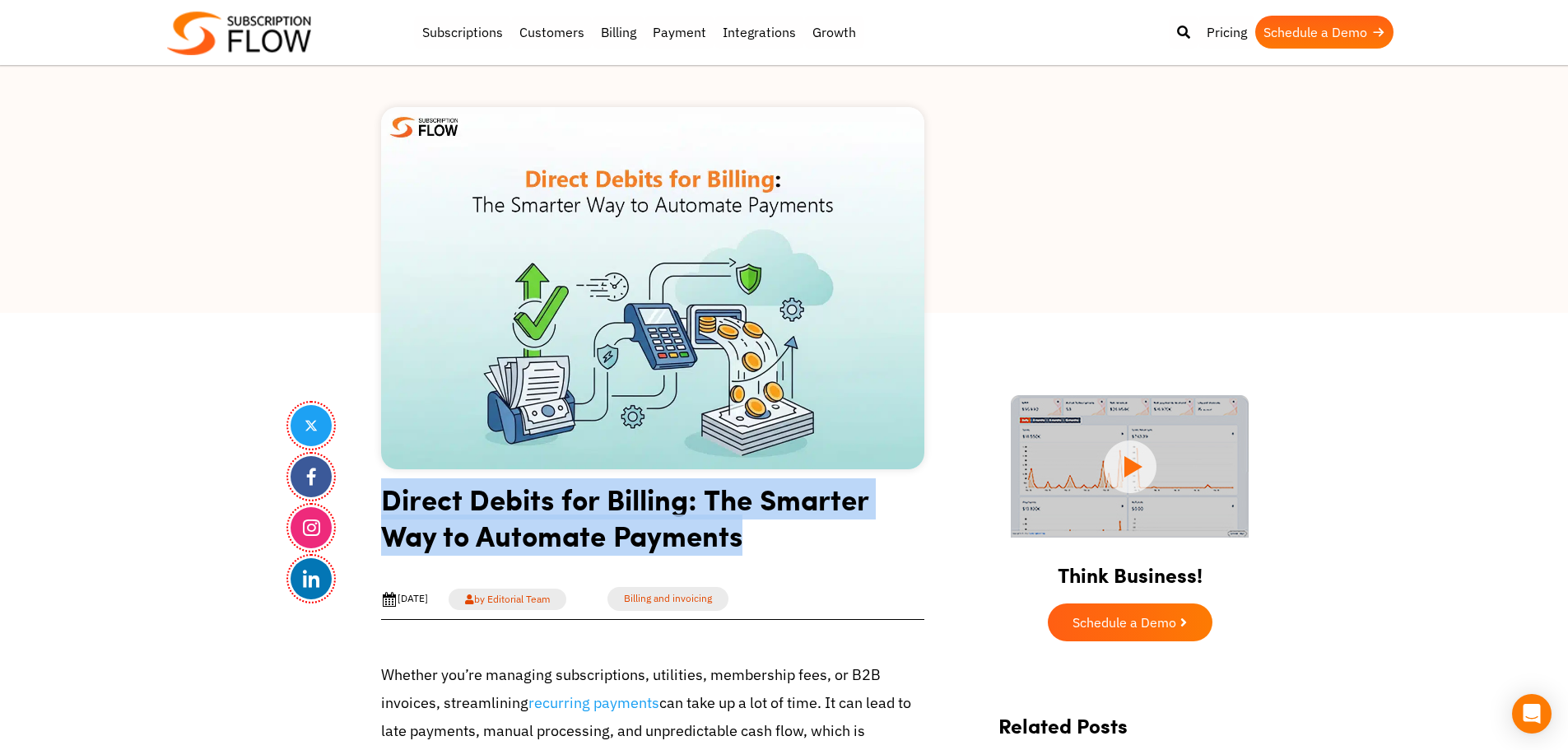
click at [642, 512] on h1 "Direct Debits for Billing: The Smarter Way to Automate Payments" at bounding box center [652, 522] width 543 height 85
click at [736, 505] on h1 "Direct Debits for Billing: The Smarter Way to Automate Payments" at bounding box center [652, 522] width 543 height 85
drag, startPoint x: 392, startPoint y: 505, endPoint x: 767, endPoint y: 548, distance: 377.5
click at [550, 526] on h1 "Direct Debits for Billing: The Smarter Way to Automate Payments" at bounding box center [652, 522] width 543 height 85
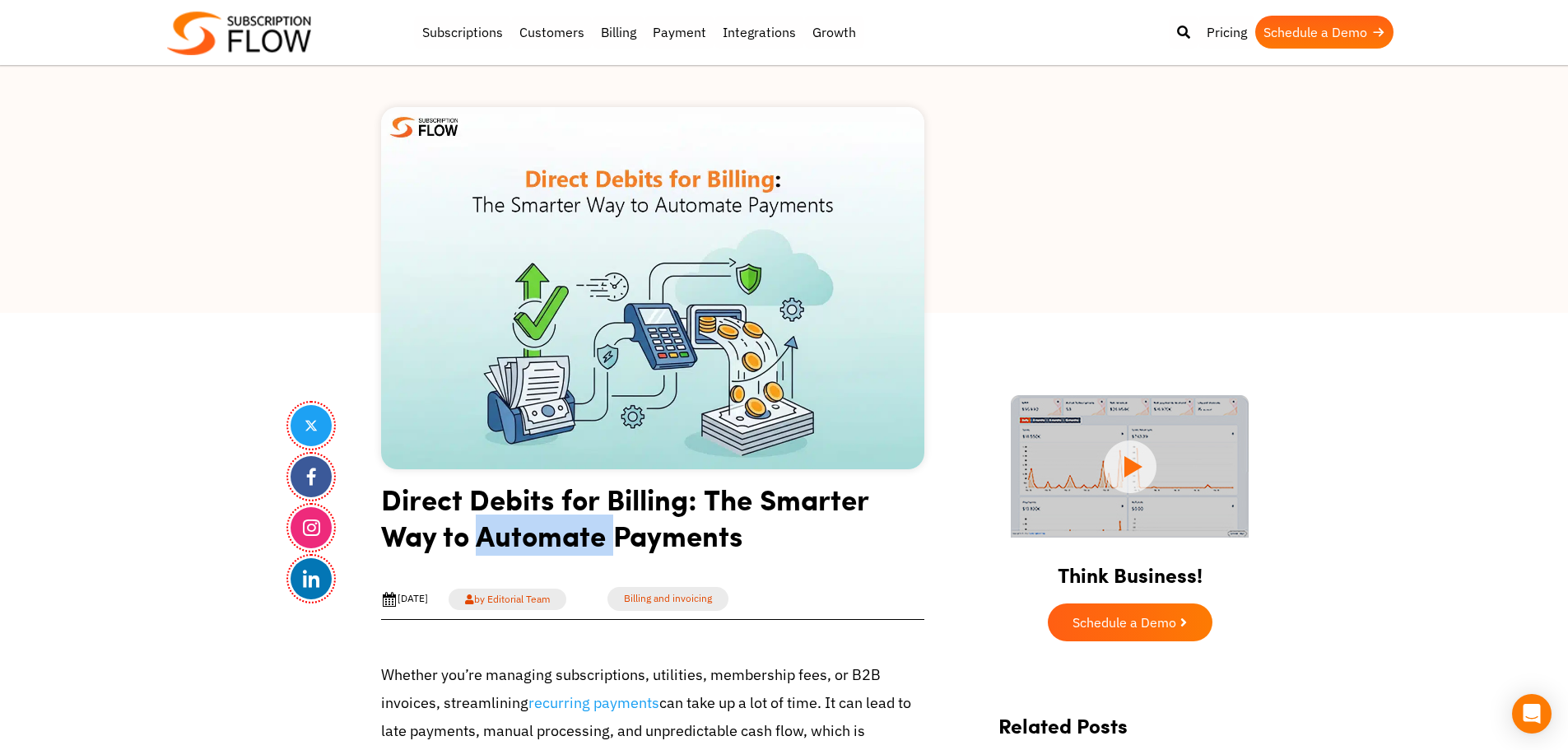
click at [550, 526] on h1 "Direct Debits for Billing: The Smarter Way to Automate Payments" at bounding box center [652, 522] width 543 height 85
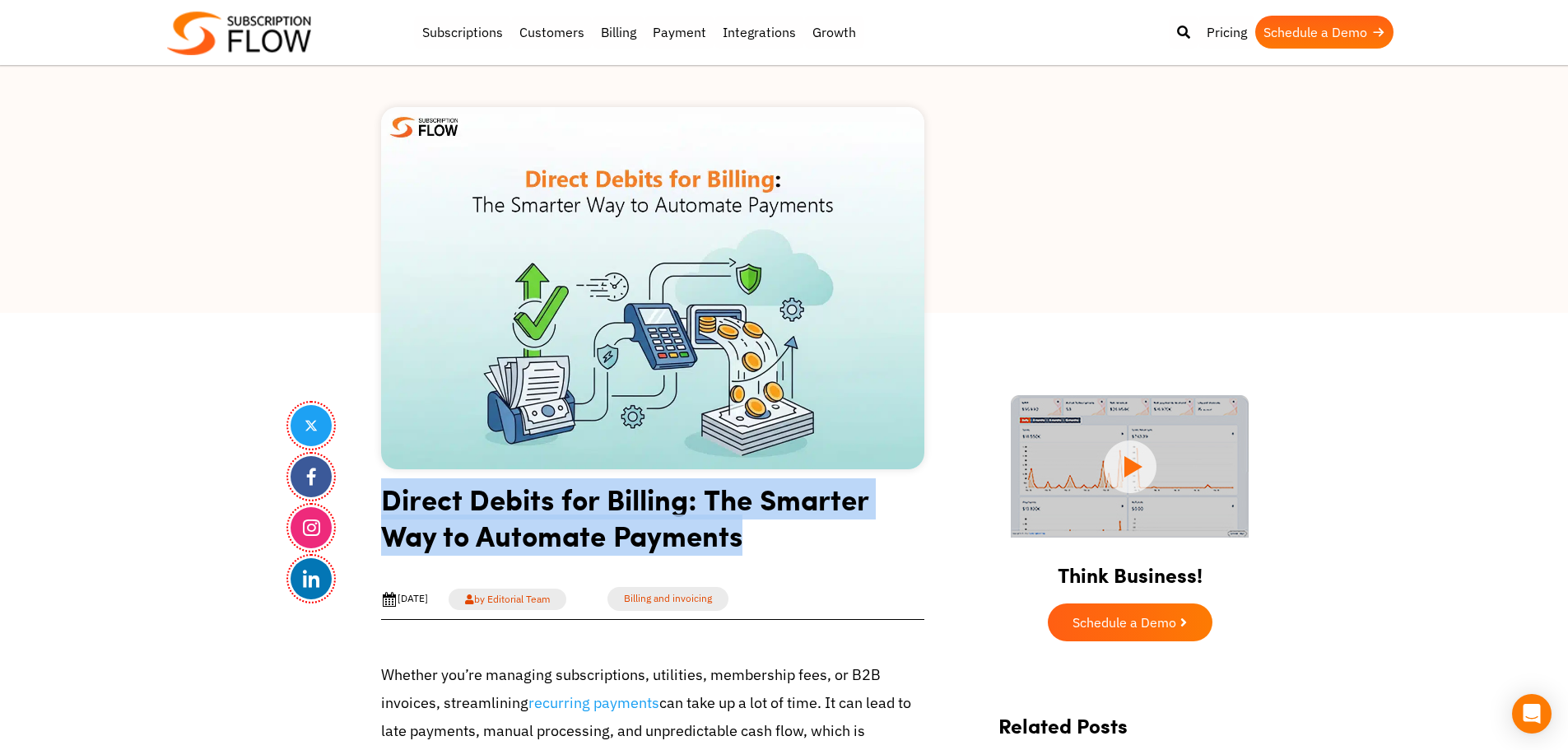
drag, startPoint x: 550, startPoint y: 526, endPoint x: 601, endPoint y: 521, distance: 51.2
click at [557, 526] on h1 "Direct Debits for Billing: The Smarter Way to Automate Payments" at bounding box center [652, 522] width 543 height 85
click at [601, 521] on h1 "Direct Debits for Billing: The Smarter Way to Automate Payments" at bounding box center [652, 522] width 543 height 85
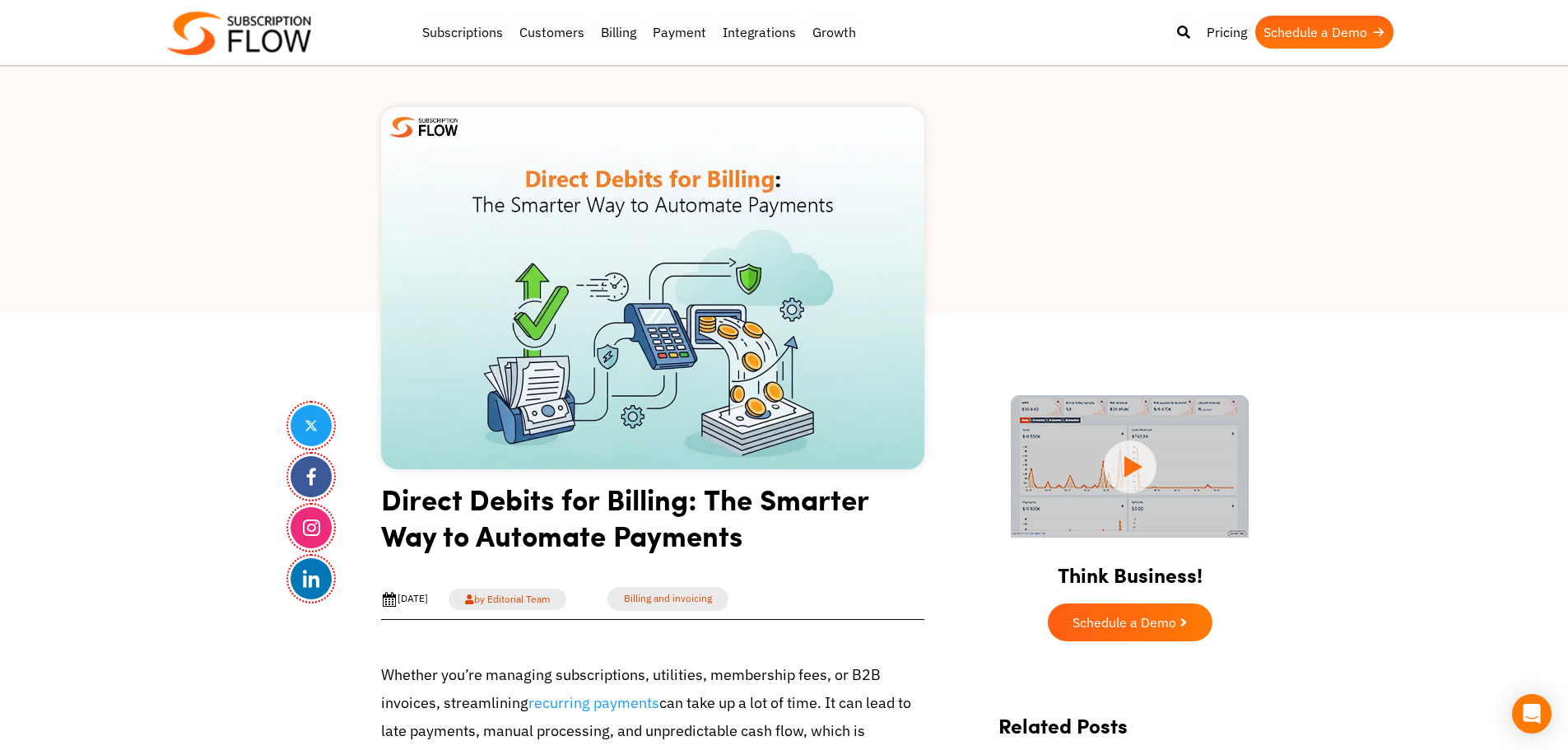
drag, startPoint x: 291, startPoint y: 310, endPoint x: 572, endPoint y: 8, distance: 412.5
click at [291, 310] on div at bounding box center [784, 147] width 1568 height 329
drag, startPoint x: 1426, startPoint y: 485, endPoint x: 1420, endPoint y: 476, distance: 10.8
